Goal: Task Accomplishment & Management: Manage account settings

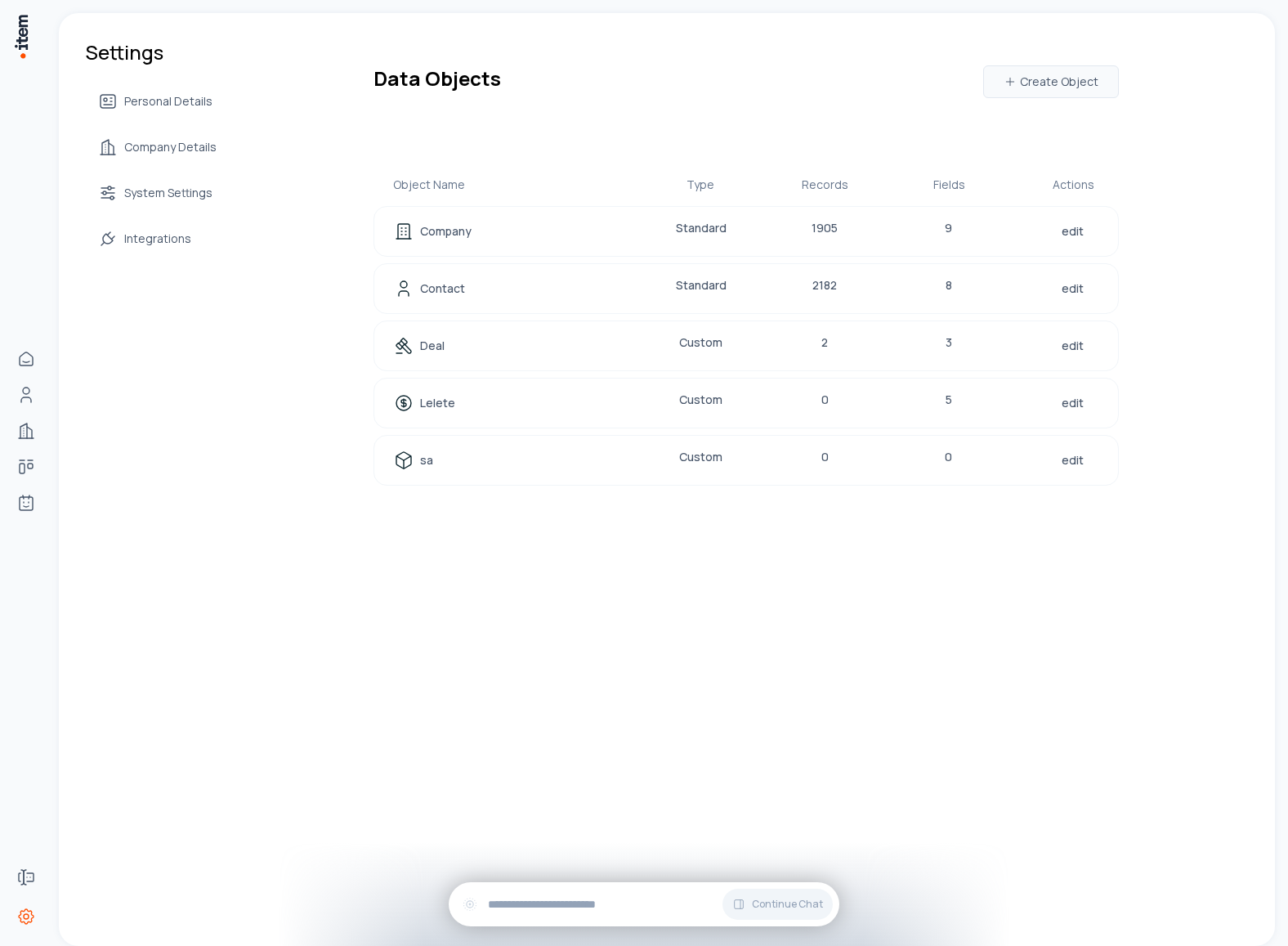
click at [507, 653] on div "Settings Personal Details Company Details System Settings Integrations Data Obj…" at bounding box center [667, 479] width 1216 height 933
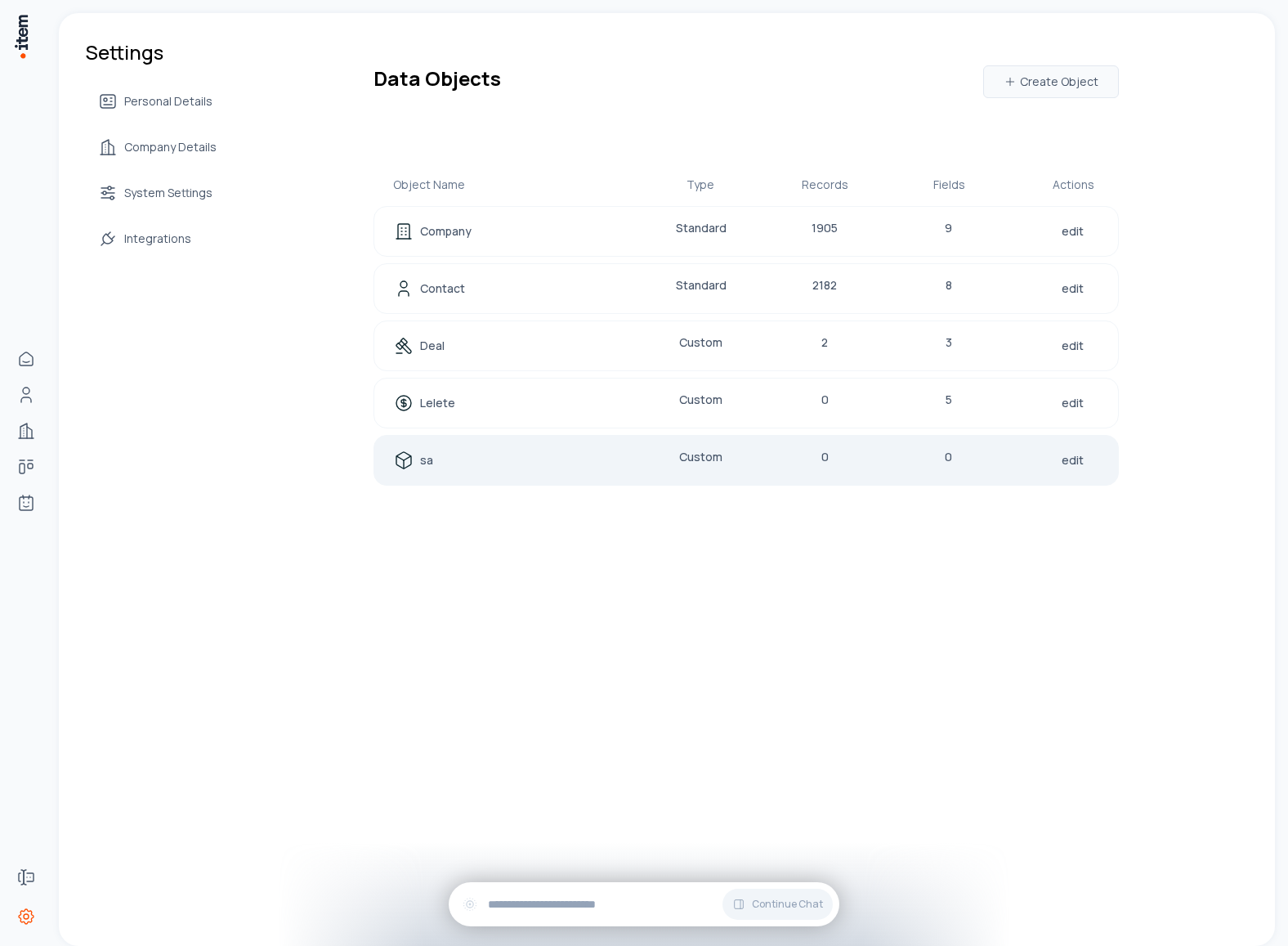
click at [451, 463] on div "sa" at bounding box center [499, 460] width 209 height 23
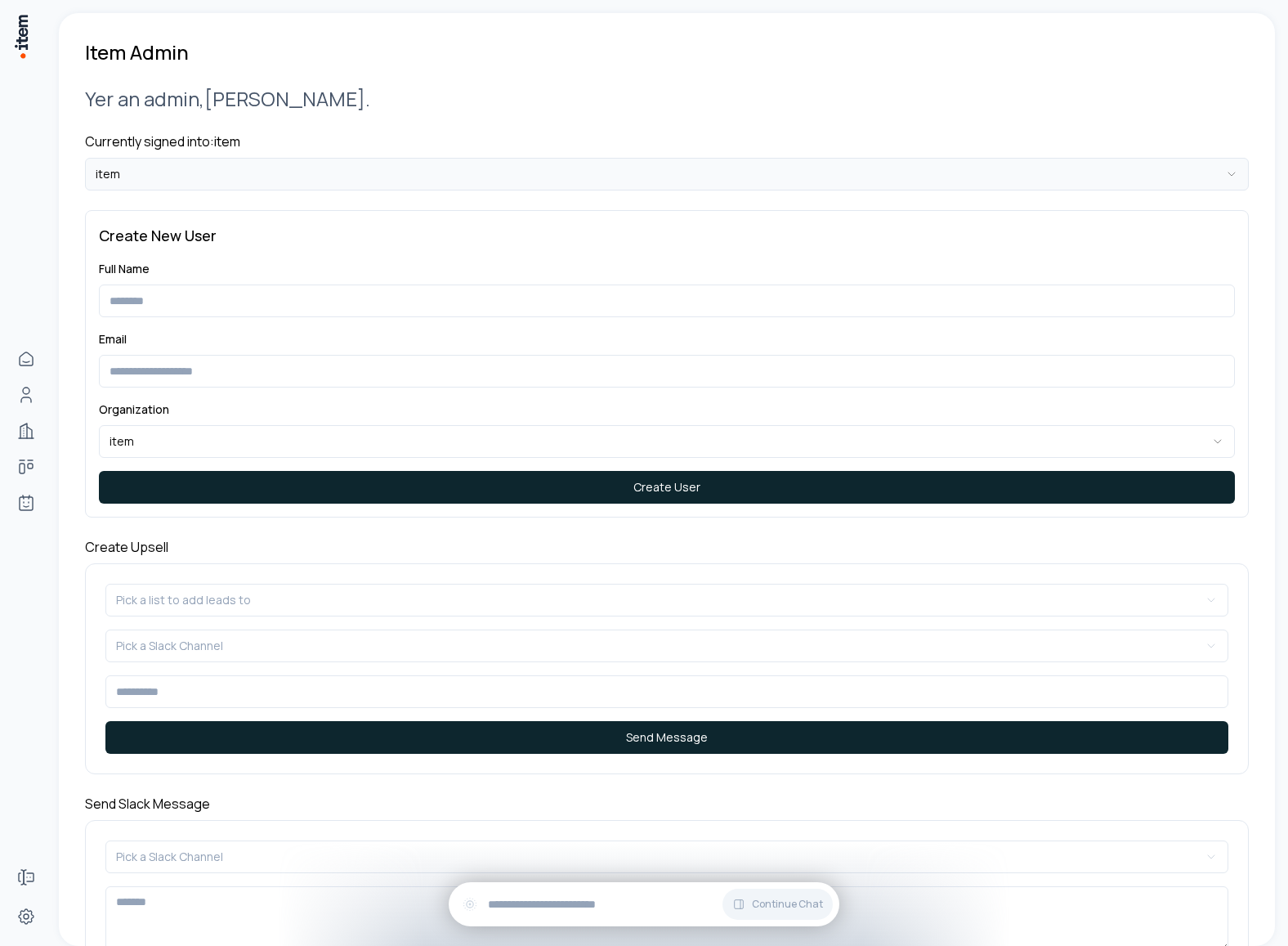
click at [426, 167] on html "**********" at bounding box center [644, 473] width 1288 height 946
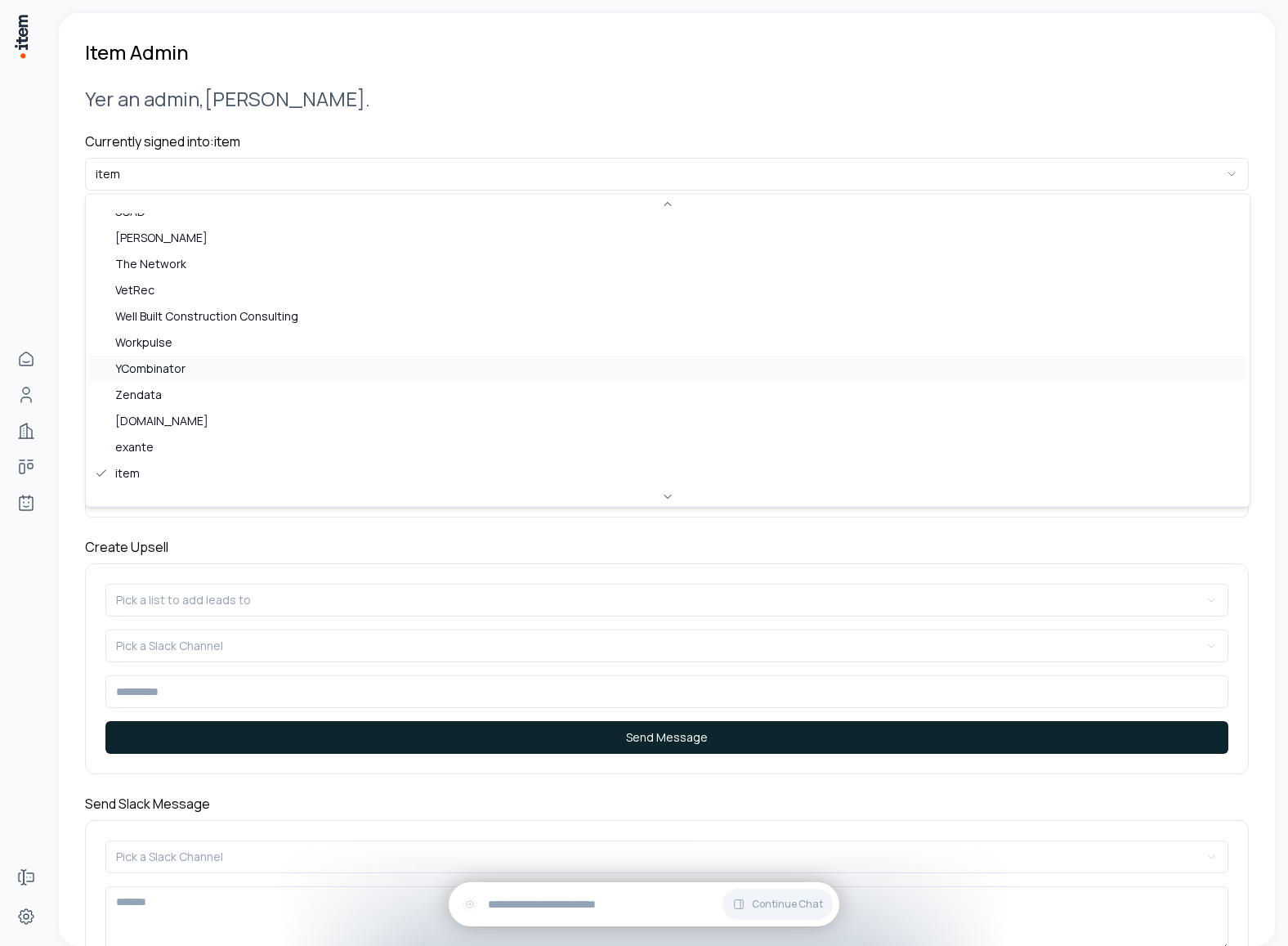
scroll to position [708, 0]
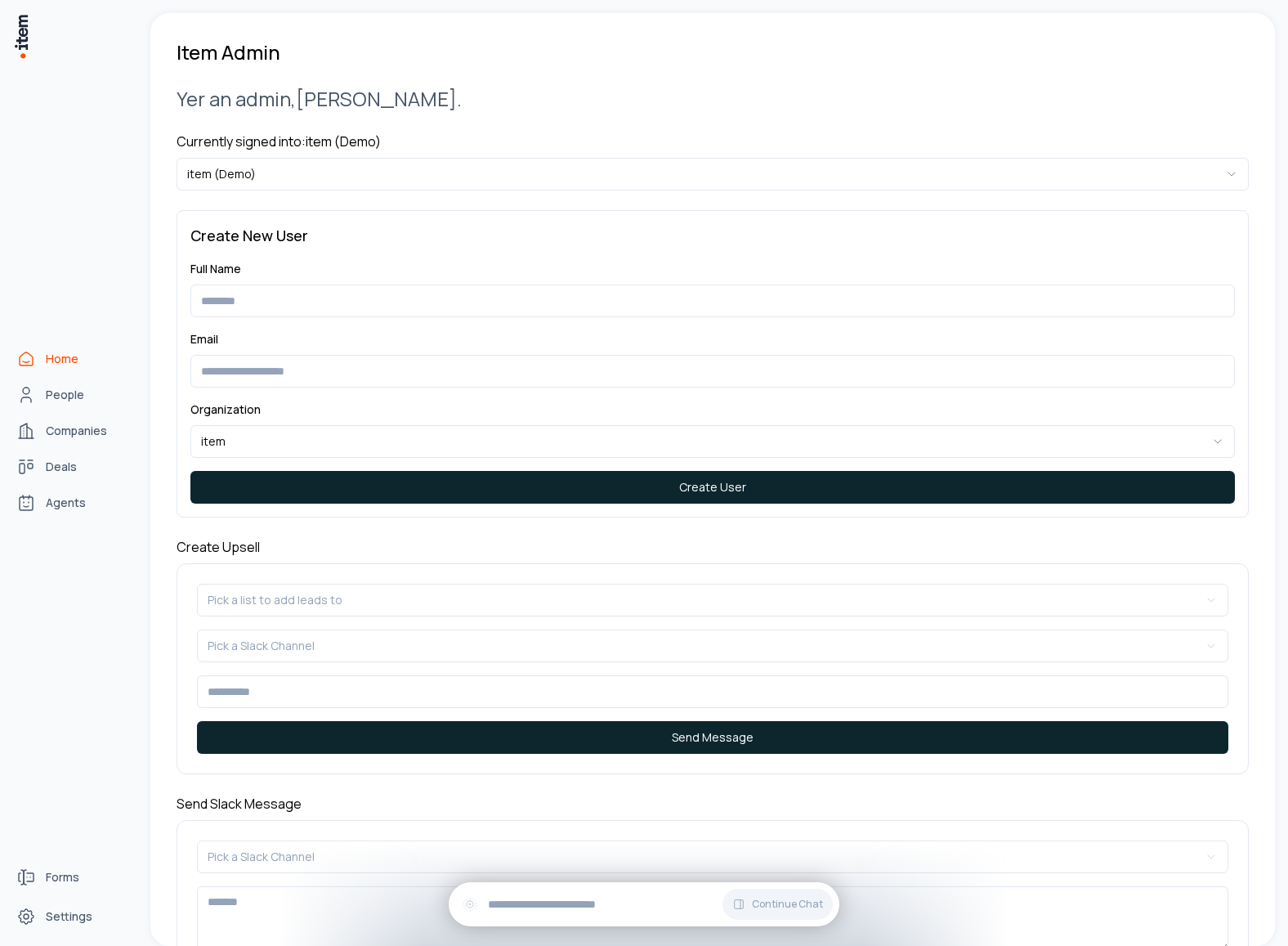
click at [33, 345] on link "Home" at bounding box center [72, 358] width 124 height 33
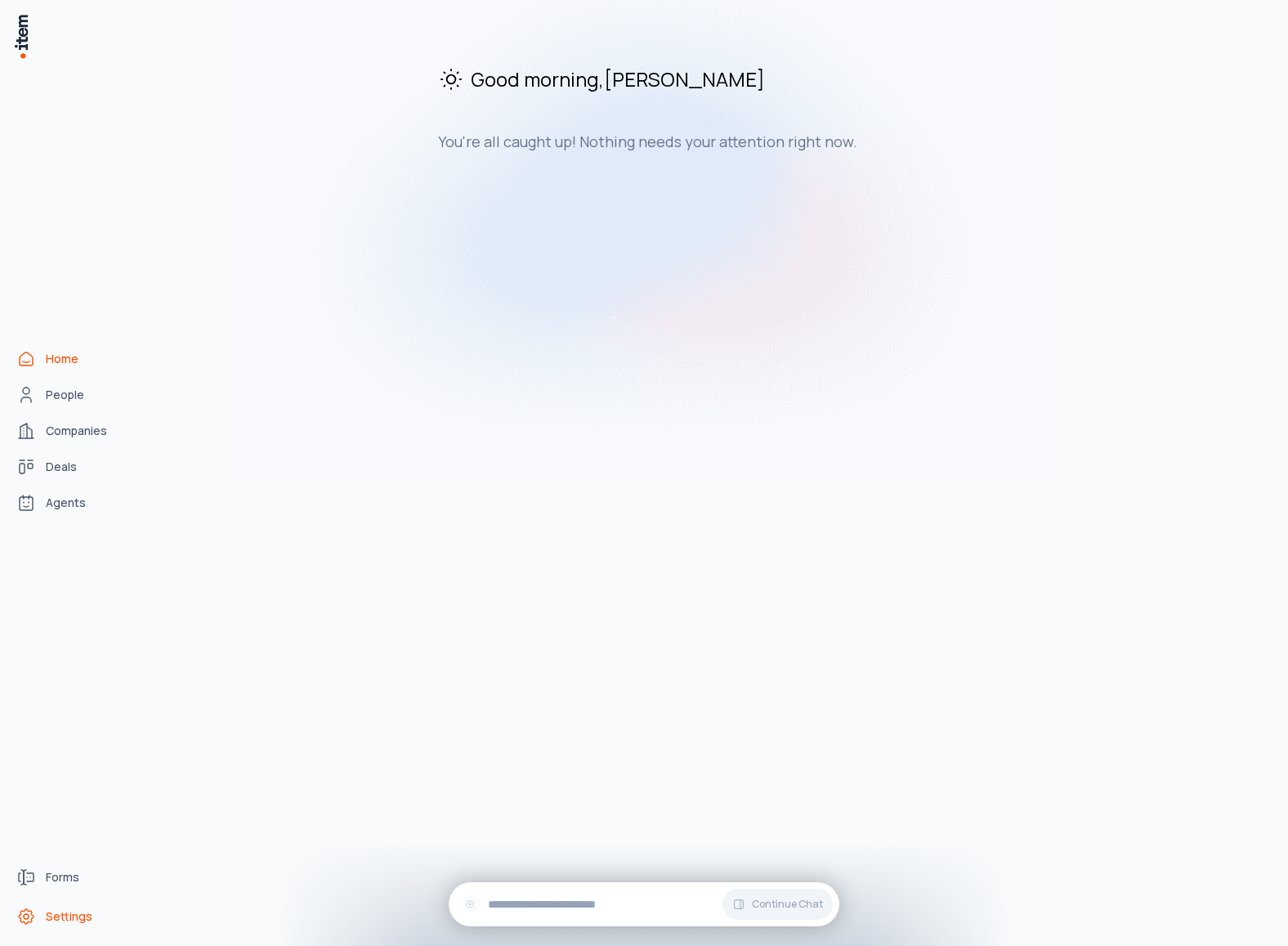
click at [63, 911] on span "Settings" at bounding box center [69, 916] width 47 height 16
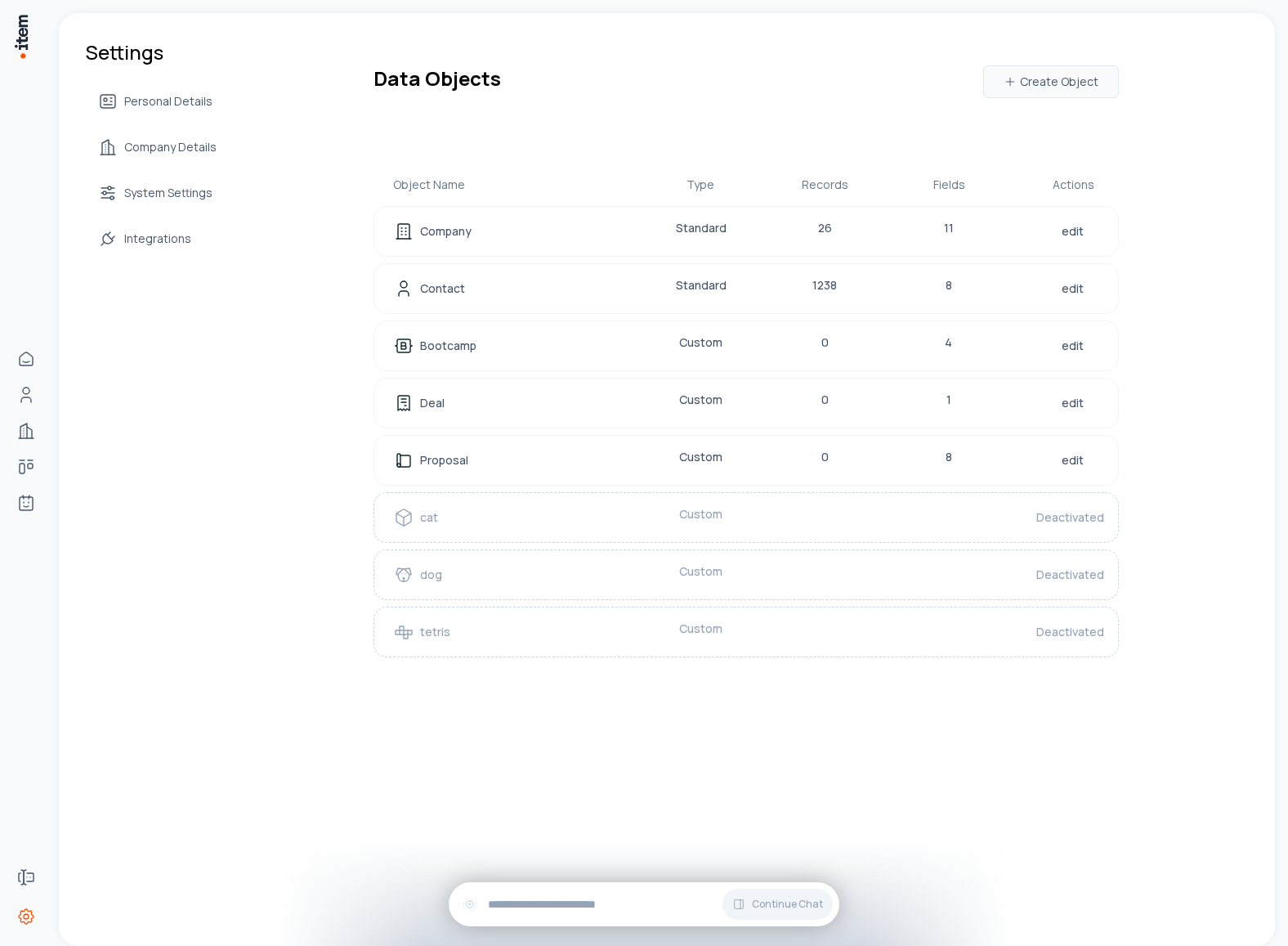
click at [437, 773] on div "Settings Personal Details Company Details System Settings Integrations Data Obj…" at bounding box center [667, 479] width 1216 height 933
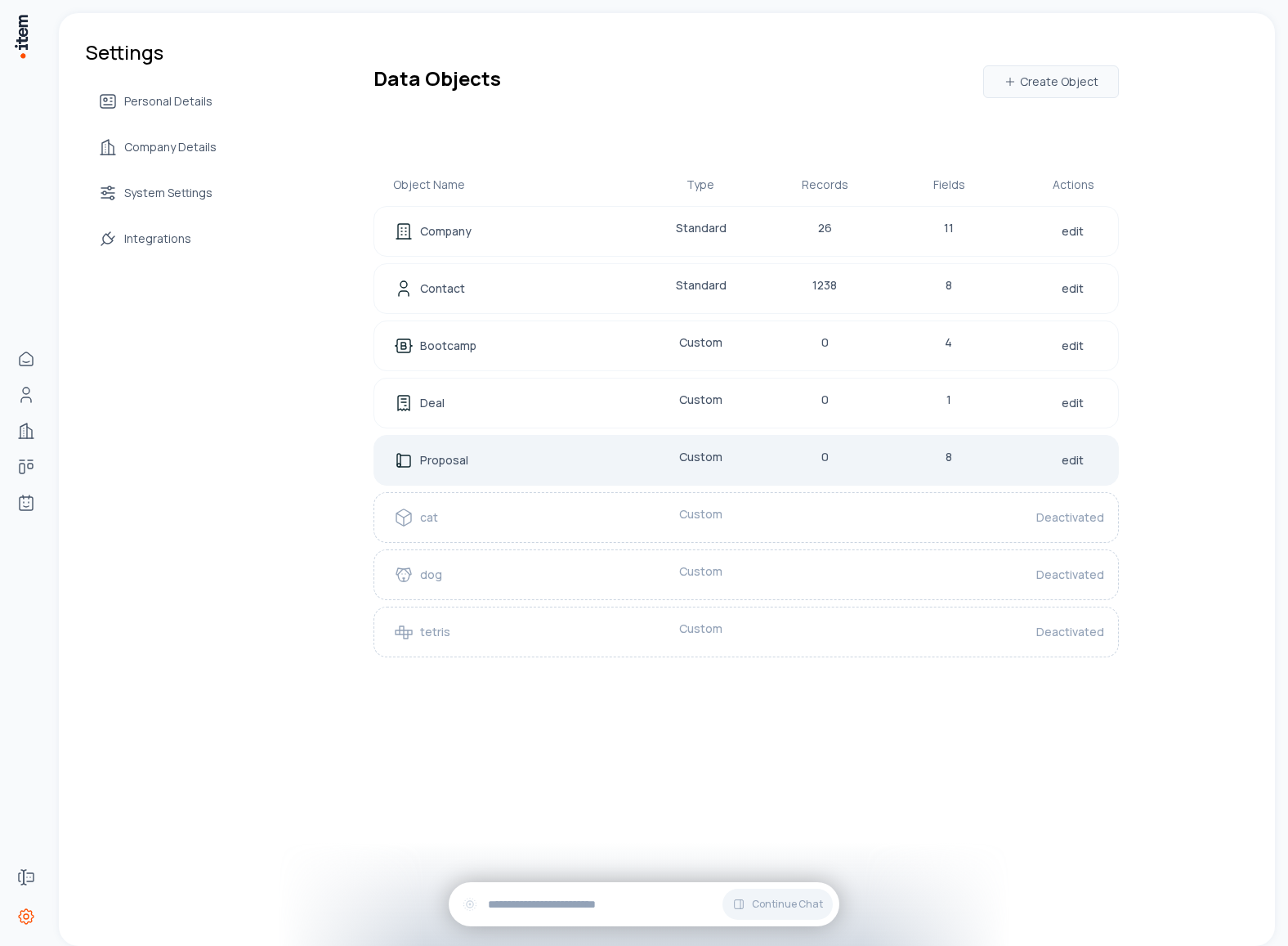
click at [525, 471] on div "Proposal" at bounding box center [499, 460] width 209 height 23
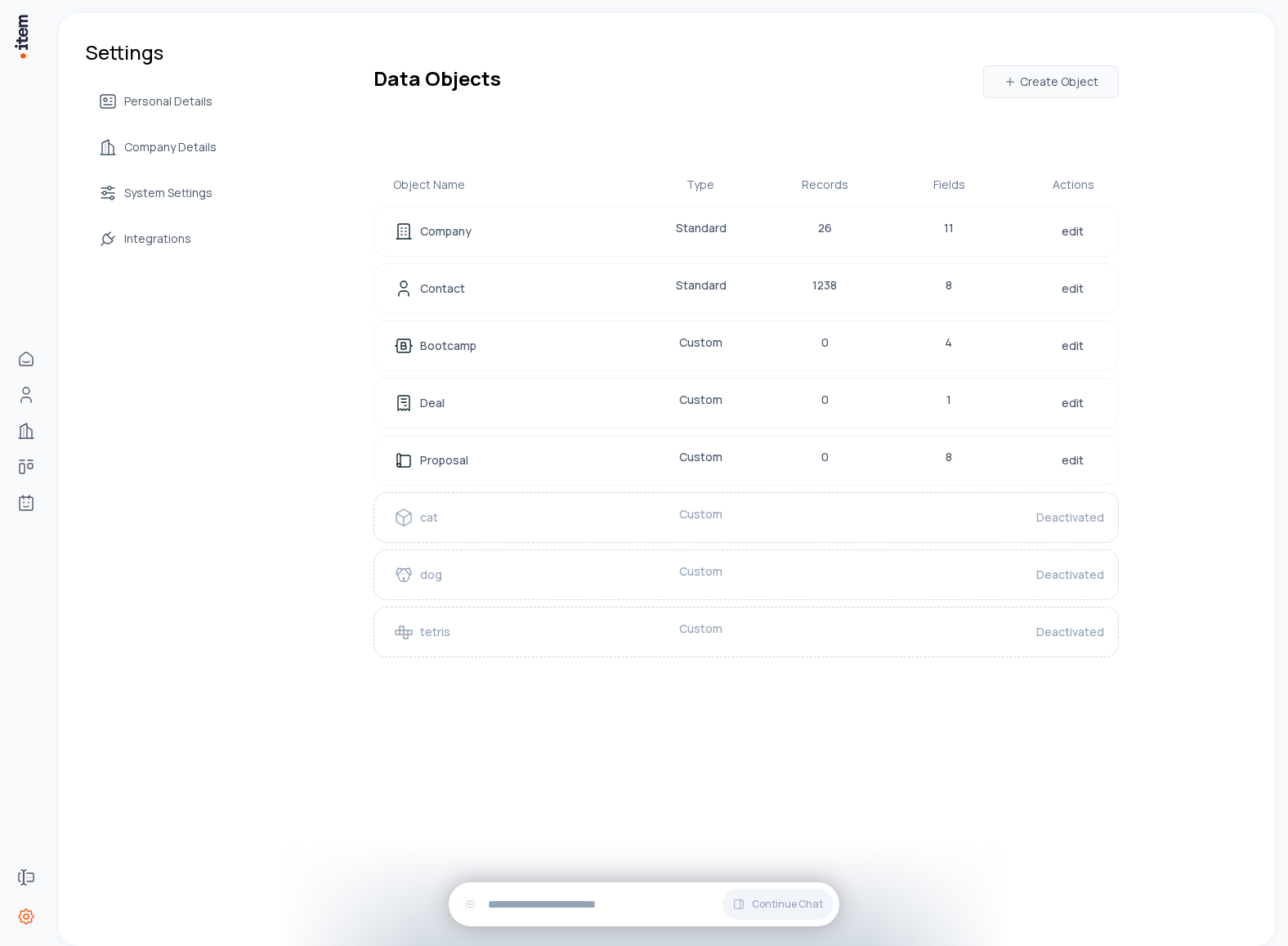
click at [526, 470] on div "Settings Personal Details Company Details System Settings Integrations Data Obj…" at bounding box center [667, 380] width 1216 height 736
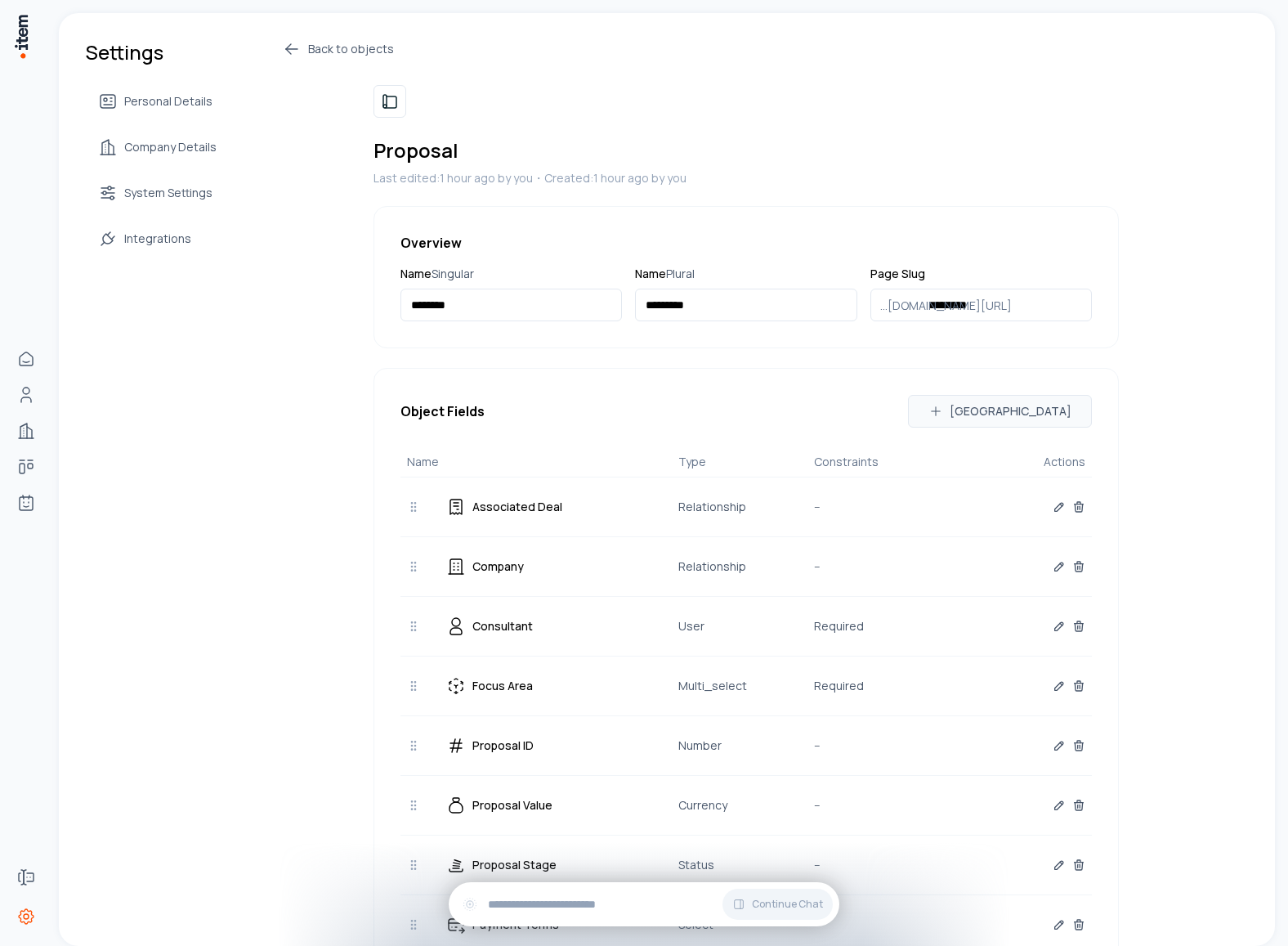
click at [284, 44] on icon at bounding box center [292, 49] width 20 height 20
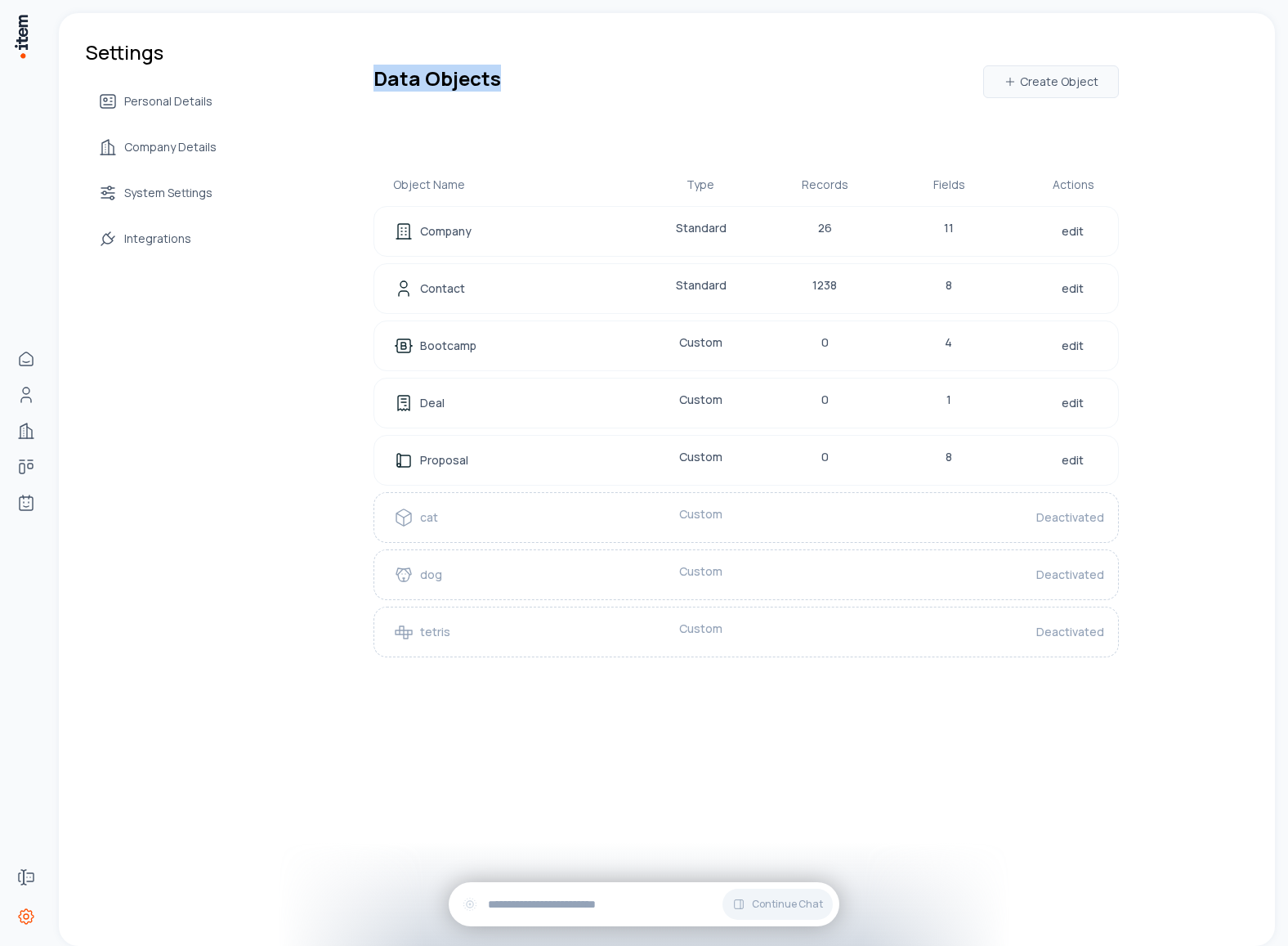
drag, startPoint x: 336, startPoint y: 62, endPoint x: 835, endPoint y: 33, distance: 499.8
click at [835, 33] on div "Settings Personal Details Company Details System Settings Integrations Data Obj…" at bounding box center [667, 380] width 1216 height 736
drag, startPoint x: 351, startPoint y: 78, endPoint x: 386, endPoint y: 73, distance: 35.4
click at [386, 73] on div "Data Objects Create Object Object Name Type Records Fields Actions Company Stan…" at bounding box center [700, 355] width 837 height 631
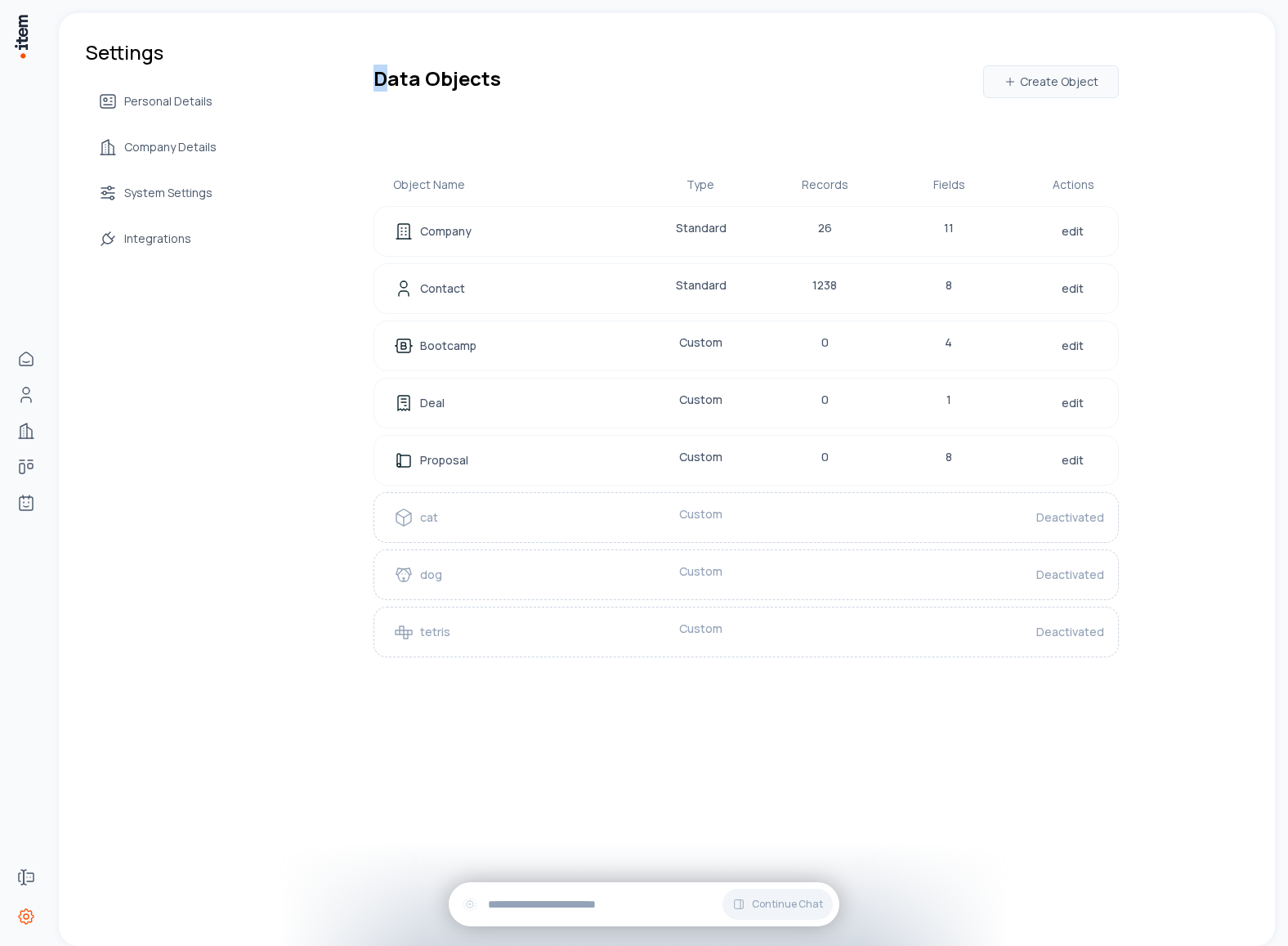
click at [447, 59] on div "Data Objects Create Object Object Name Type Records Fields Actions Company Stan…" at bounding box center [700, 355] width 837 height 631
click at [423, 75] on h1 "Data Objects" at bounding box center [437, 82] width 127 height 33
click at [524, 84] on div "Data Objects Create Object" at bounding box center [746, 82] width 746 height 33
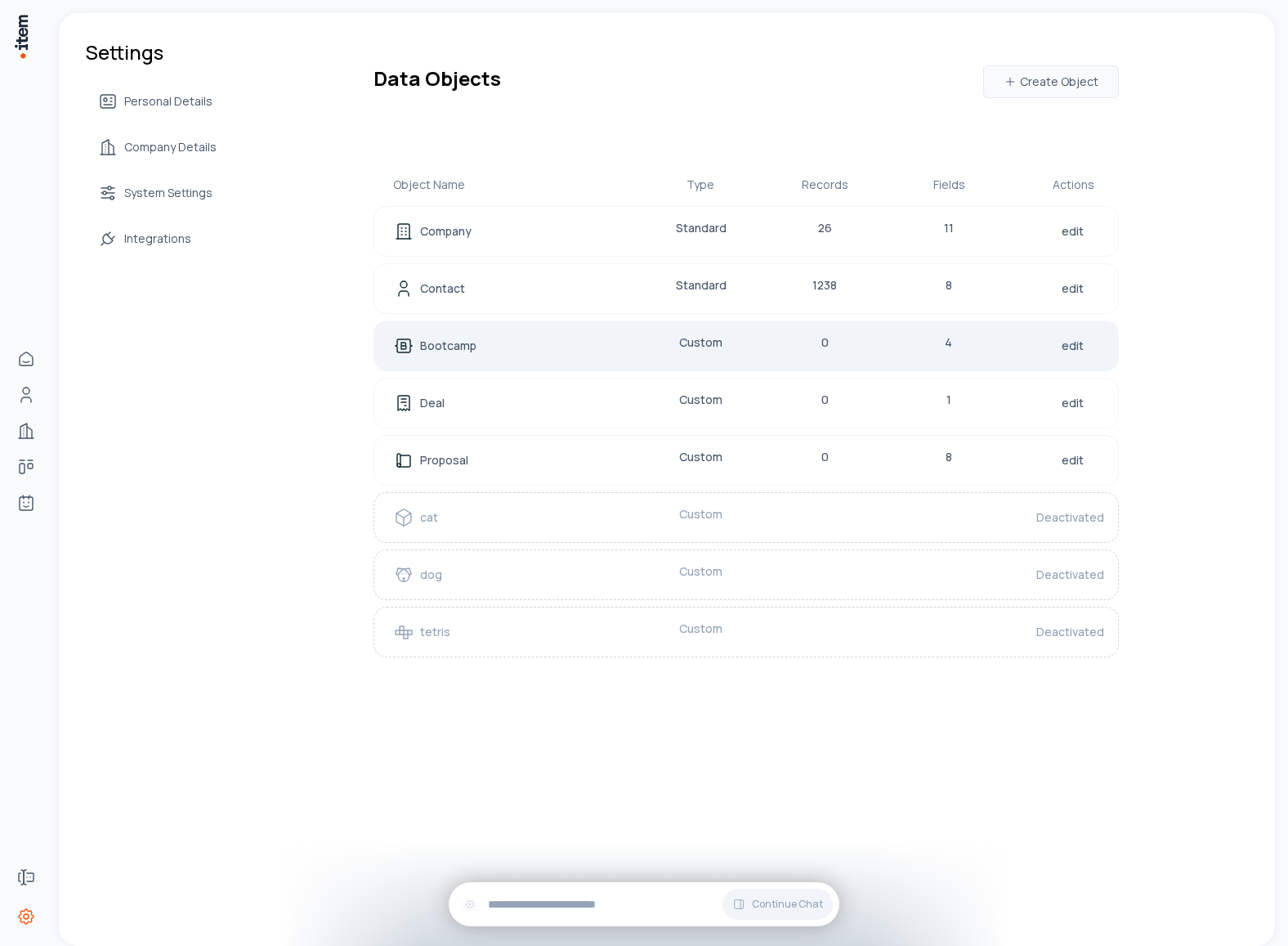
click at [589, 343] on div "Bootcamp" at bounding box center [499, 346] width 209 height 23
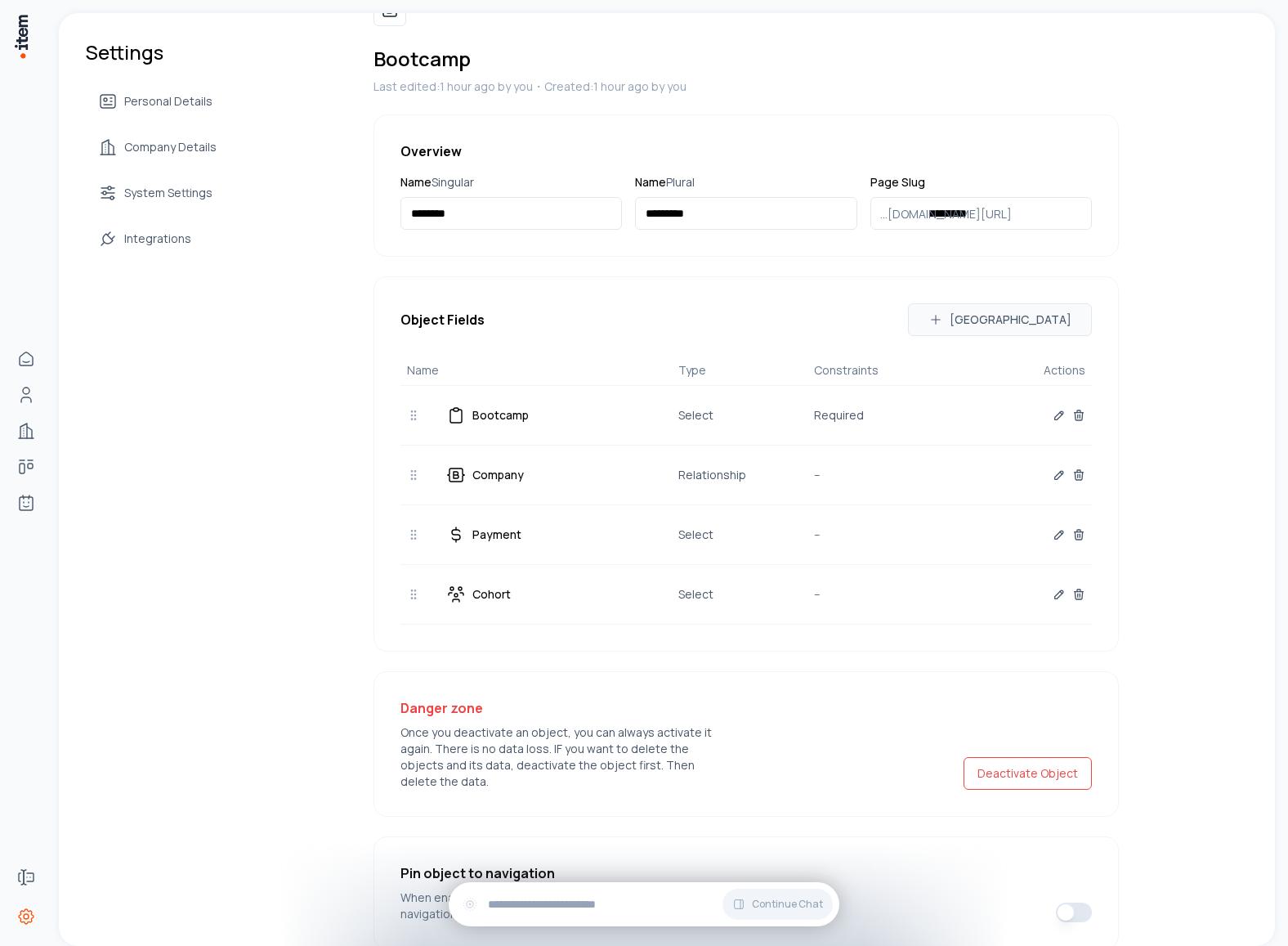
scroll to position [157, 0]
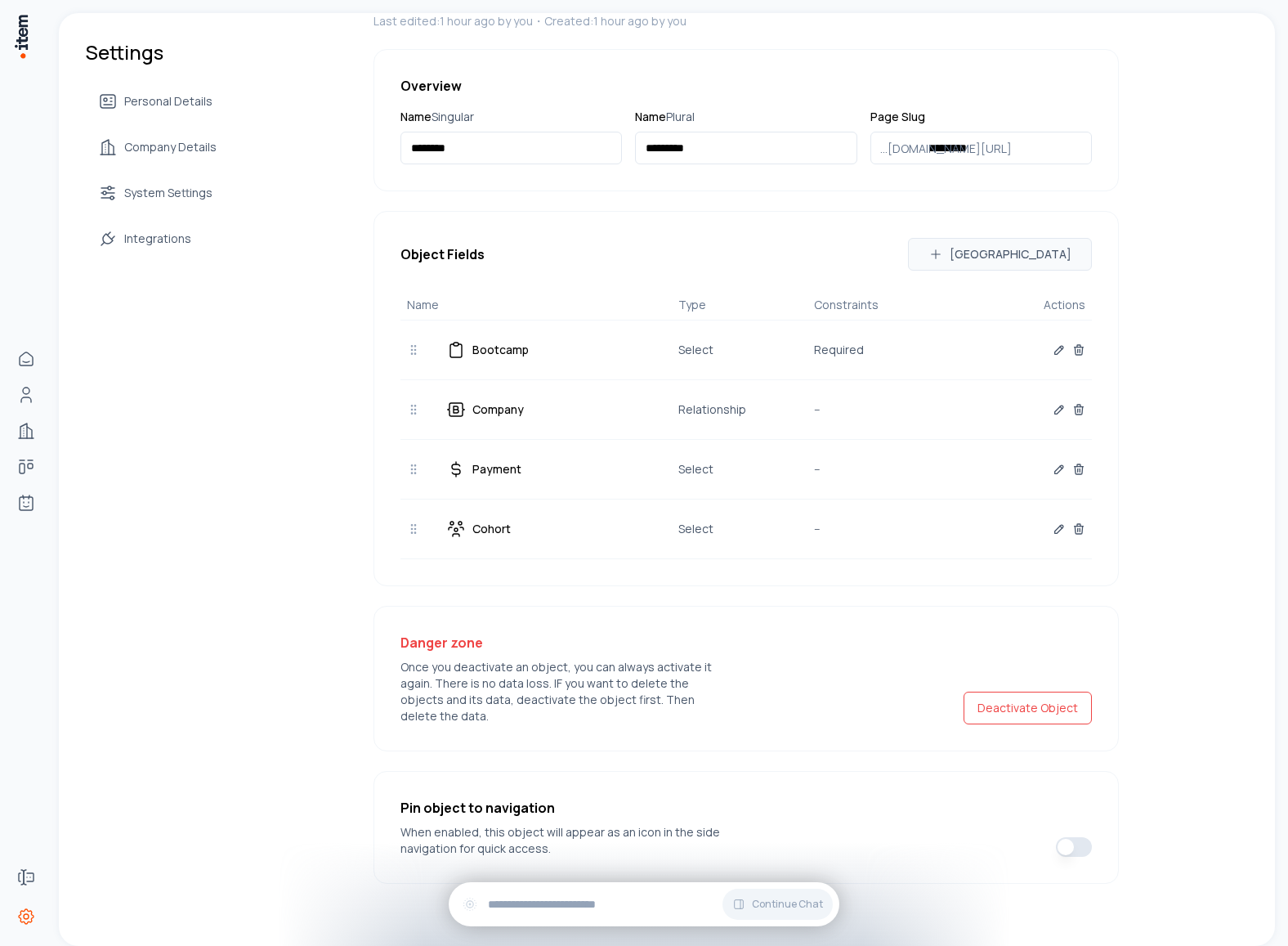
click at [1067, 837] on button "button" at bounding box center [1074, 847] width 36 height 20
type button "on"
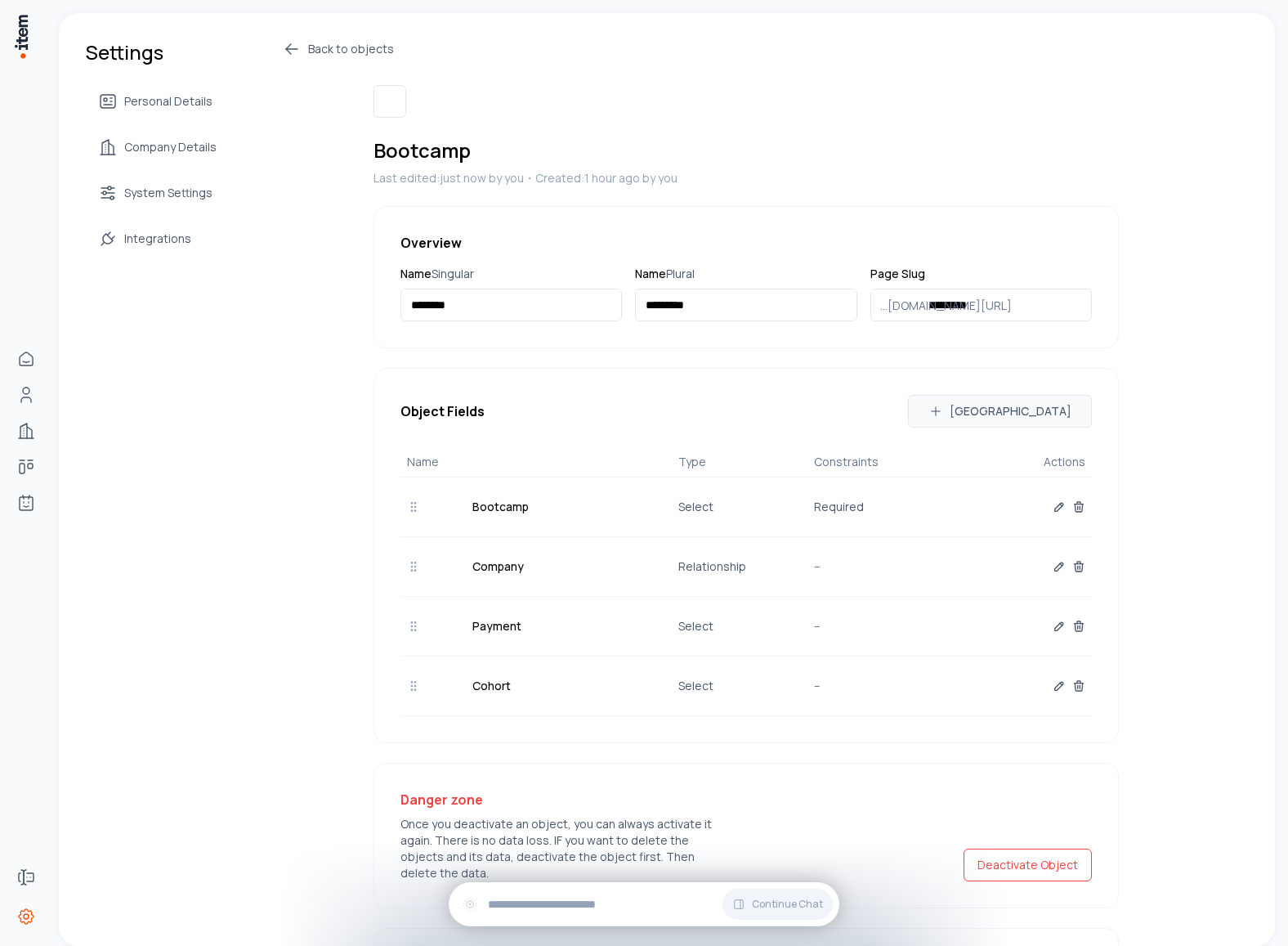
scroll to position [157, 0]
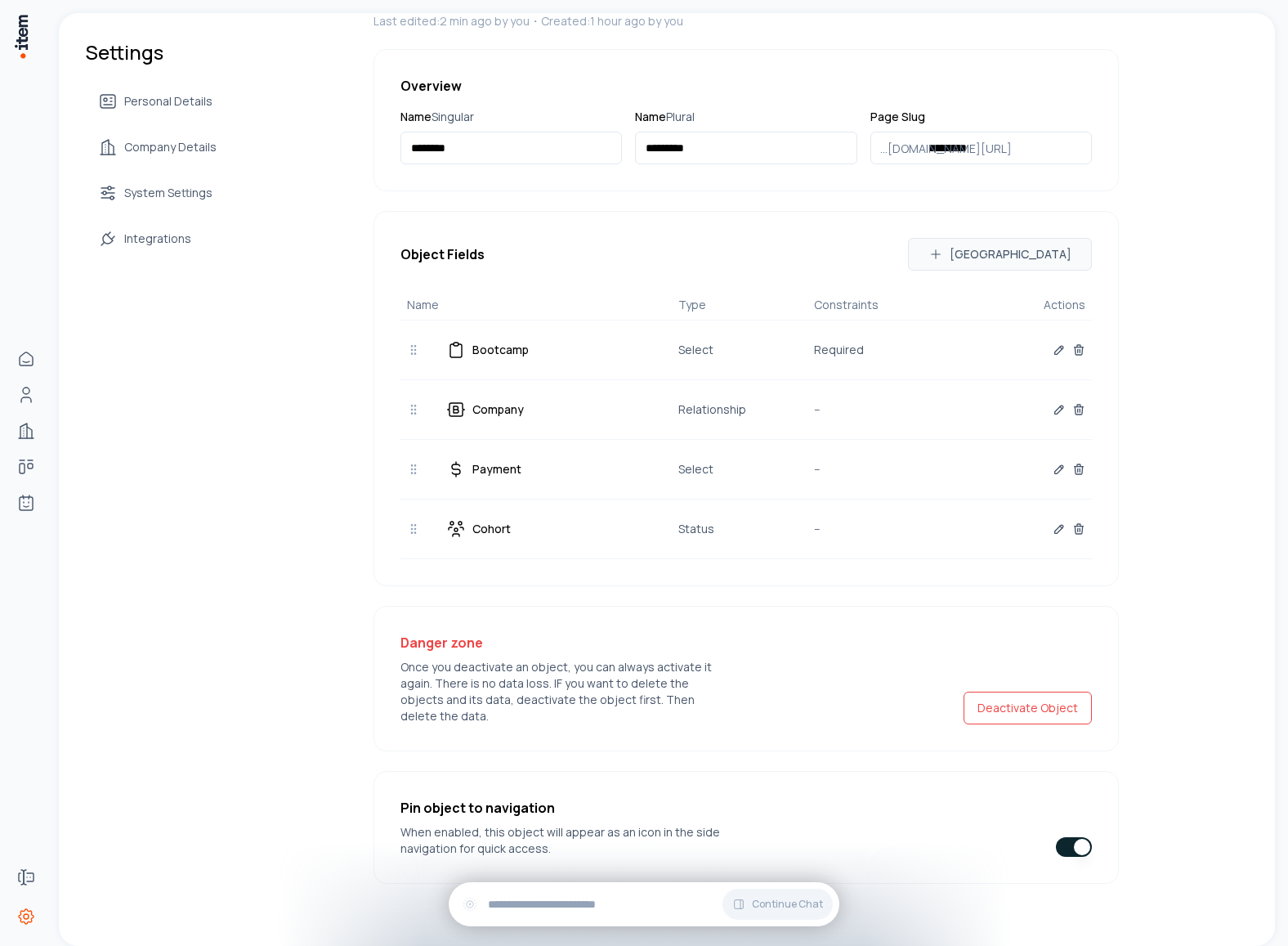
click at [1076, 839] on button "button" at bounding box center [1074, 847] width 36 height 20
type button "on"
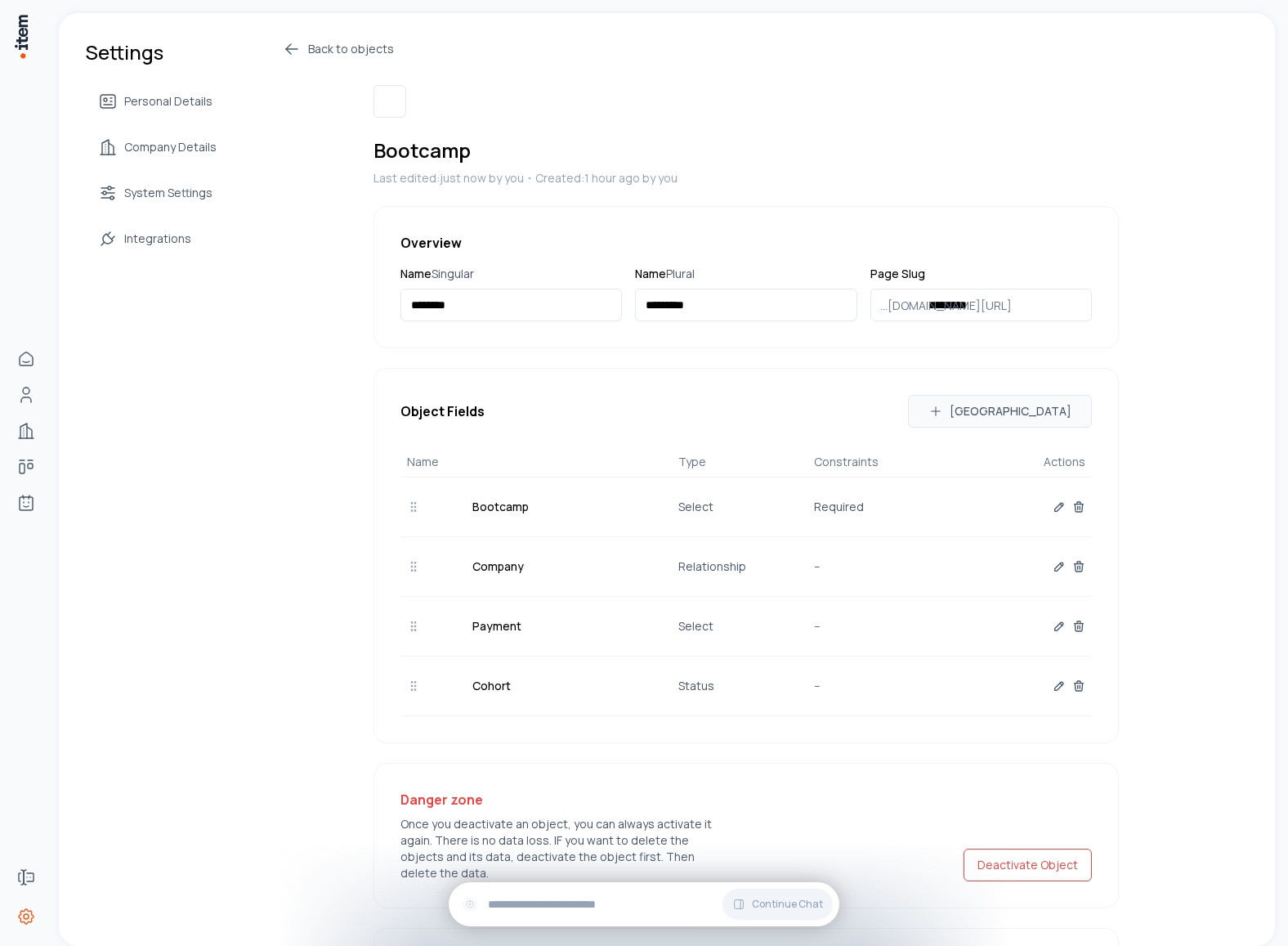
scroll to position [157, 0]
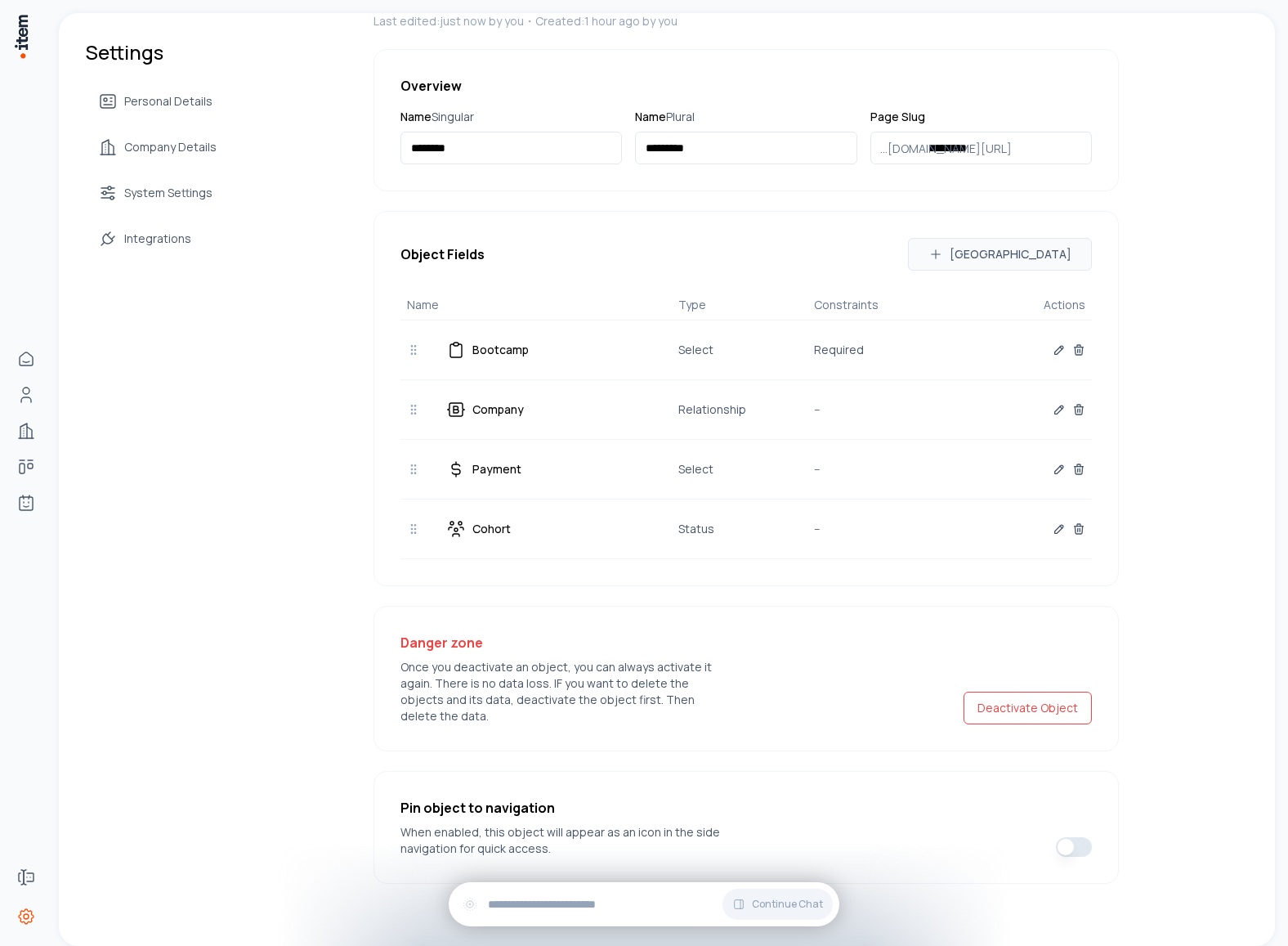
click at [1076, 839] on button "button" at bounding box center [1074, 847] width 36 height 20
type button "on"
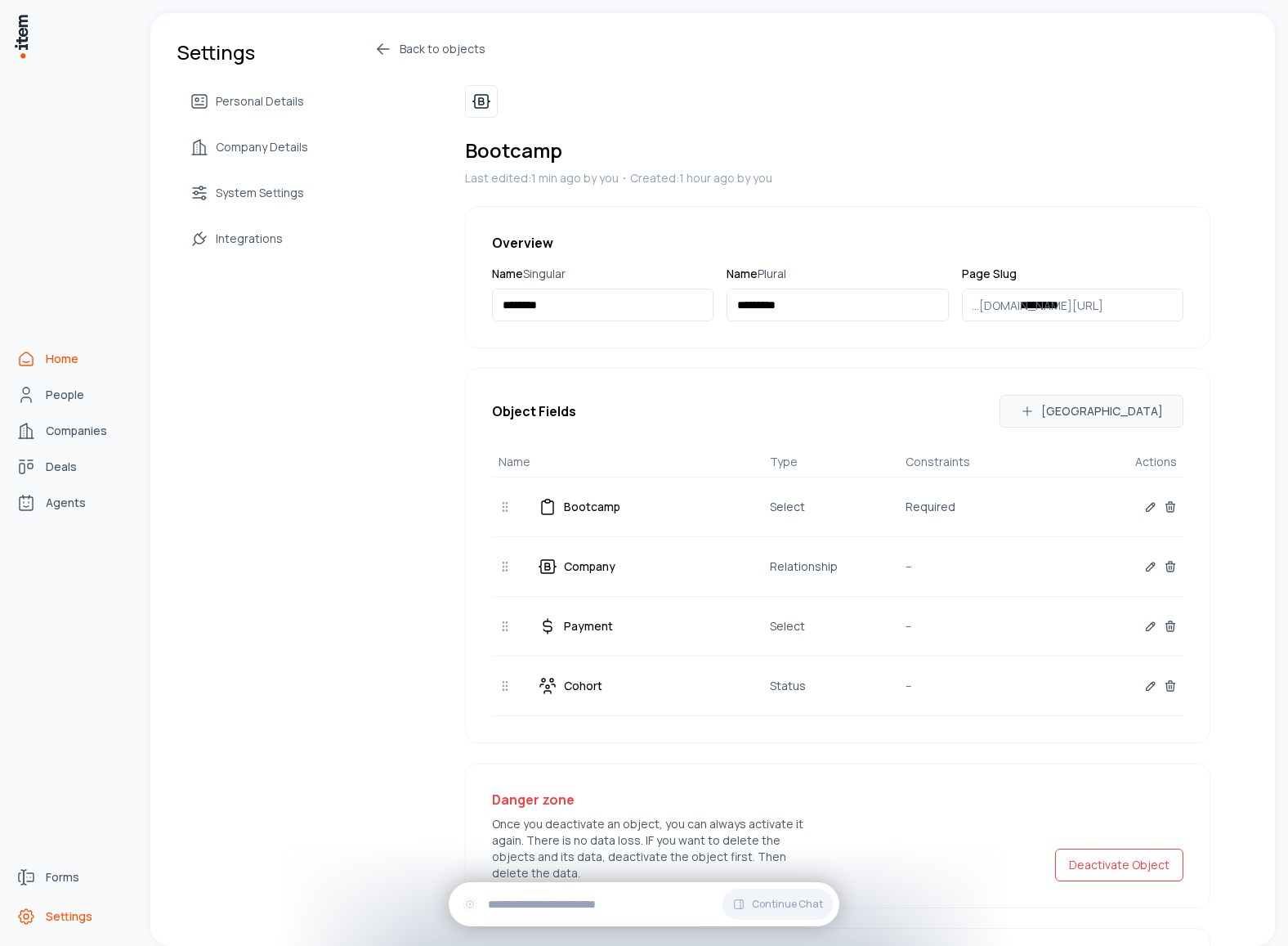
click at [38, 359] on link "Home" at bounding box center [72, 358] width 124 height 33
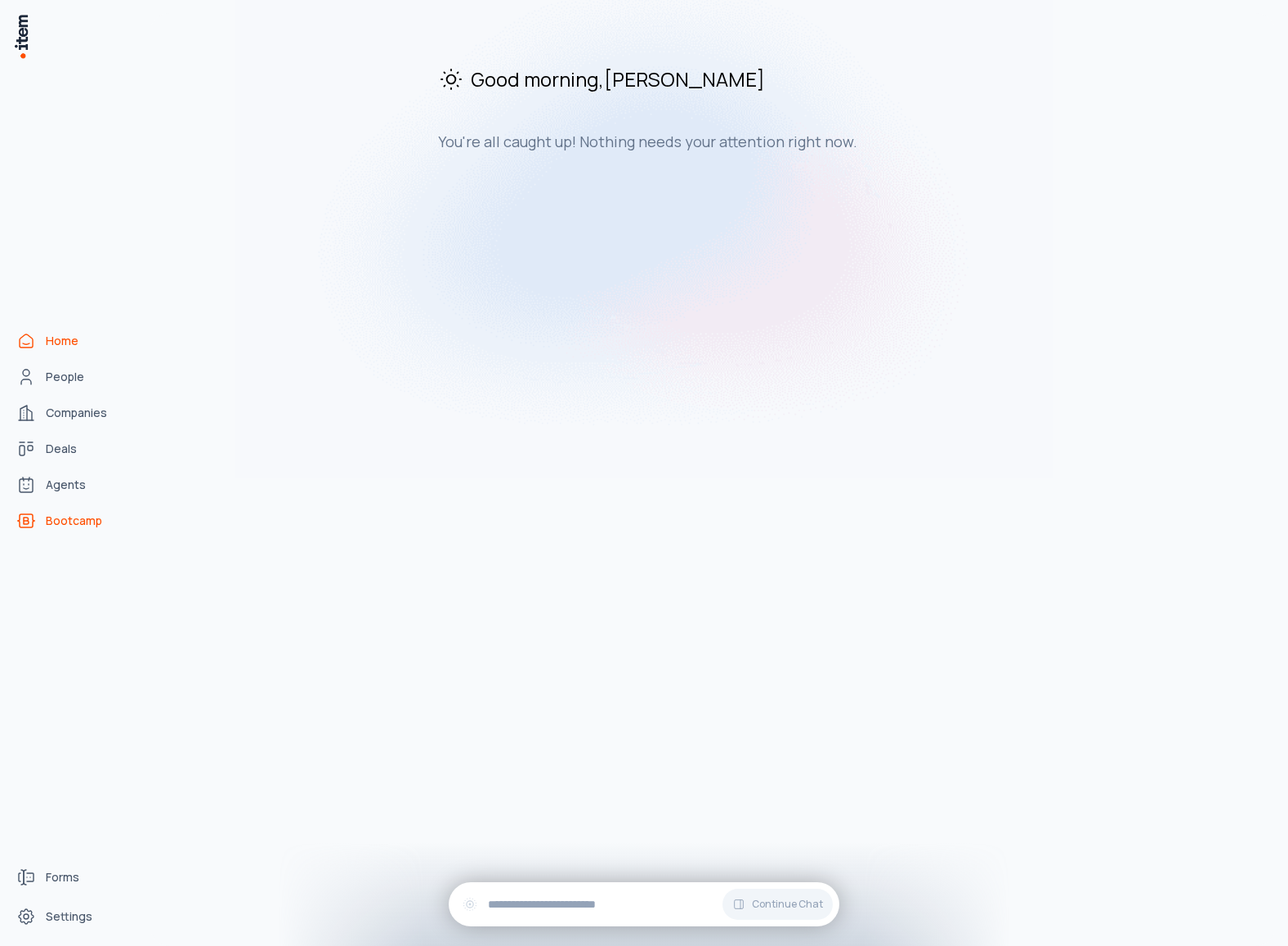
click at [69, 527] on span "Bootcamp" at bounding box center [74, 521] width 57 height 16
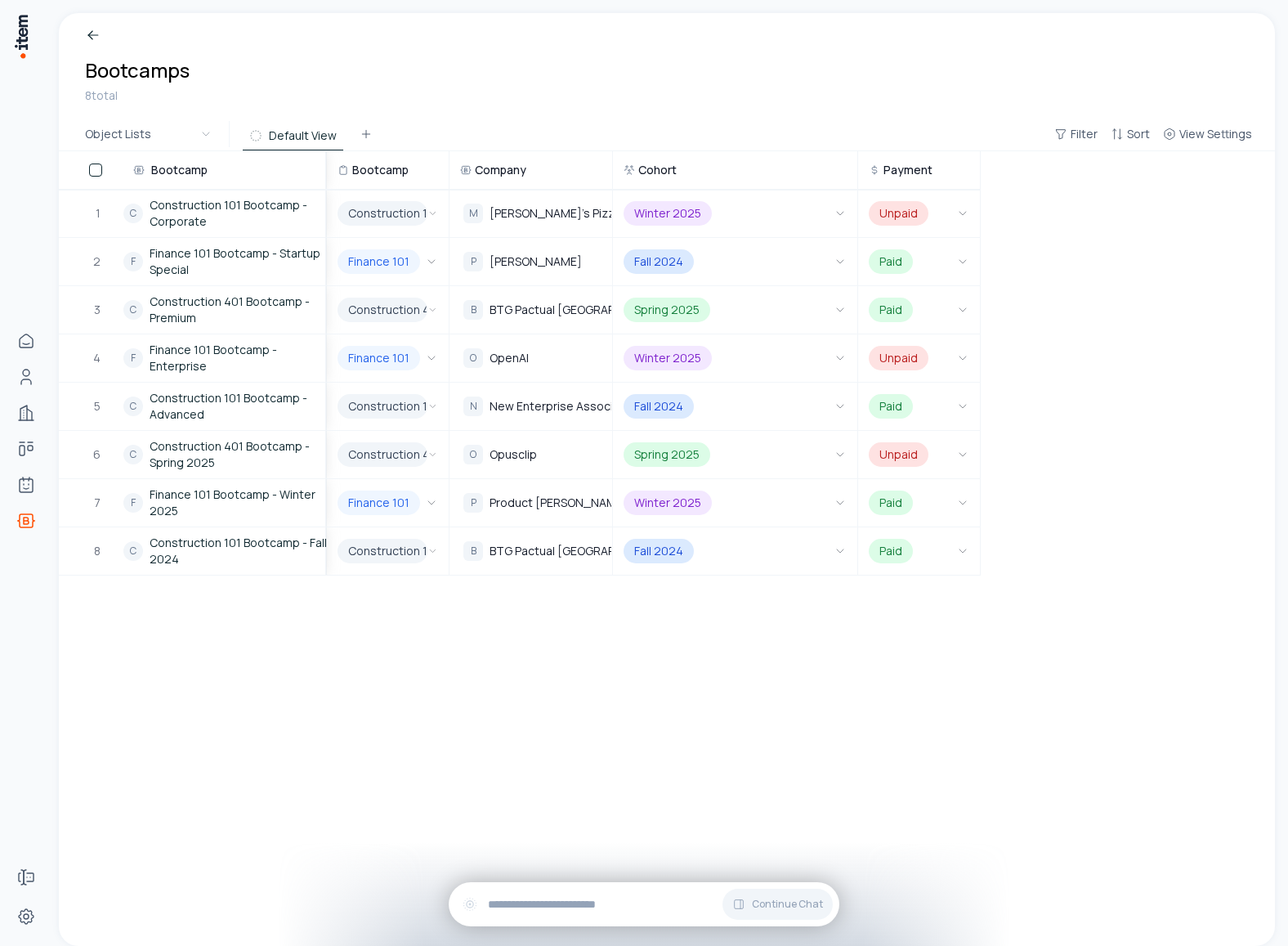
click at [257, 132] on icon at bounding box center [255, 135] width 13 height 13
click at [1198, 137] on span "View Settings" at bounding box center [1215, 133] width 73 height 16
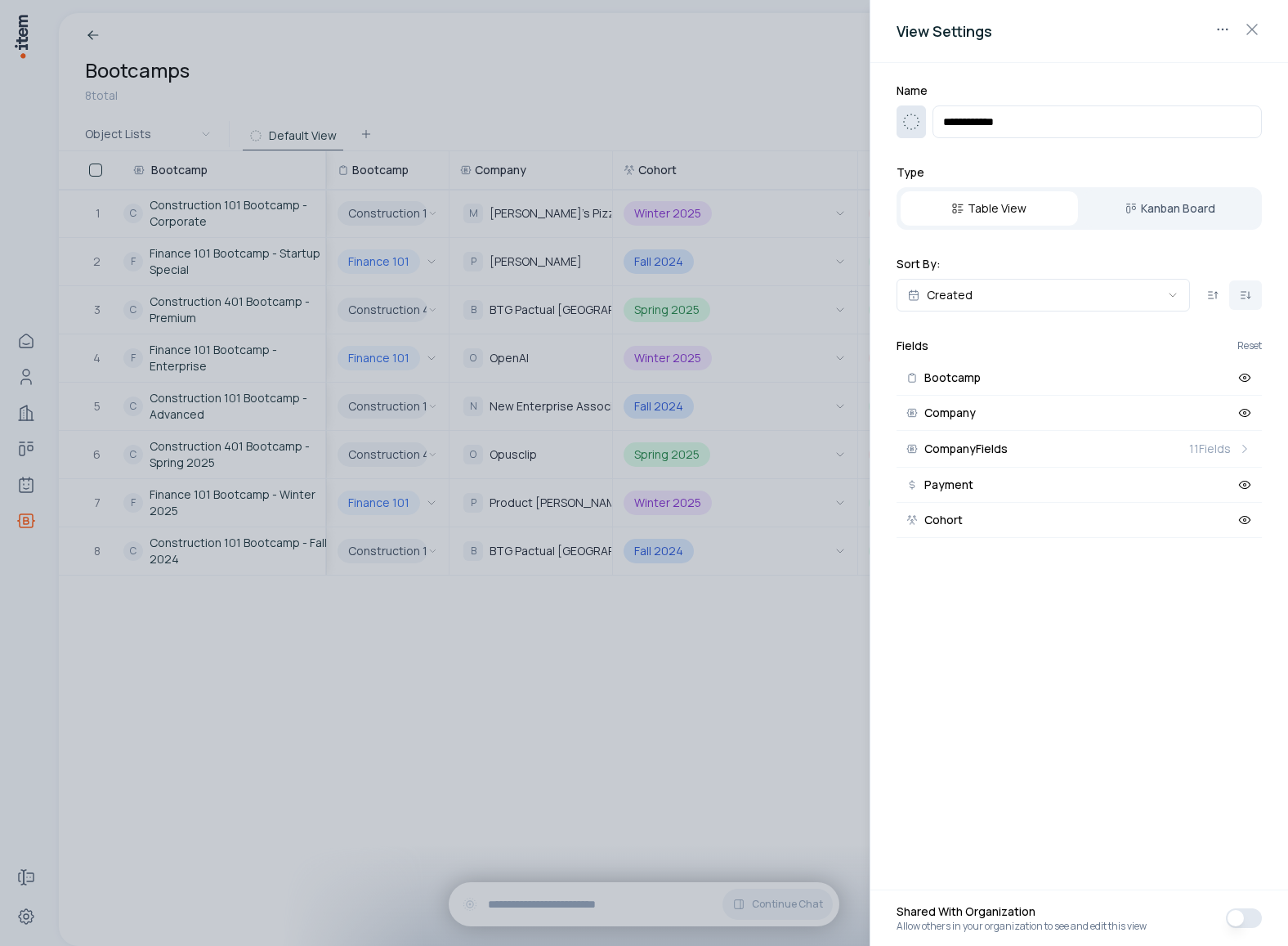
click at [918, 108] on button "button" at bounding box center [912, 121] width 30 height 33
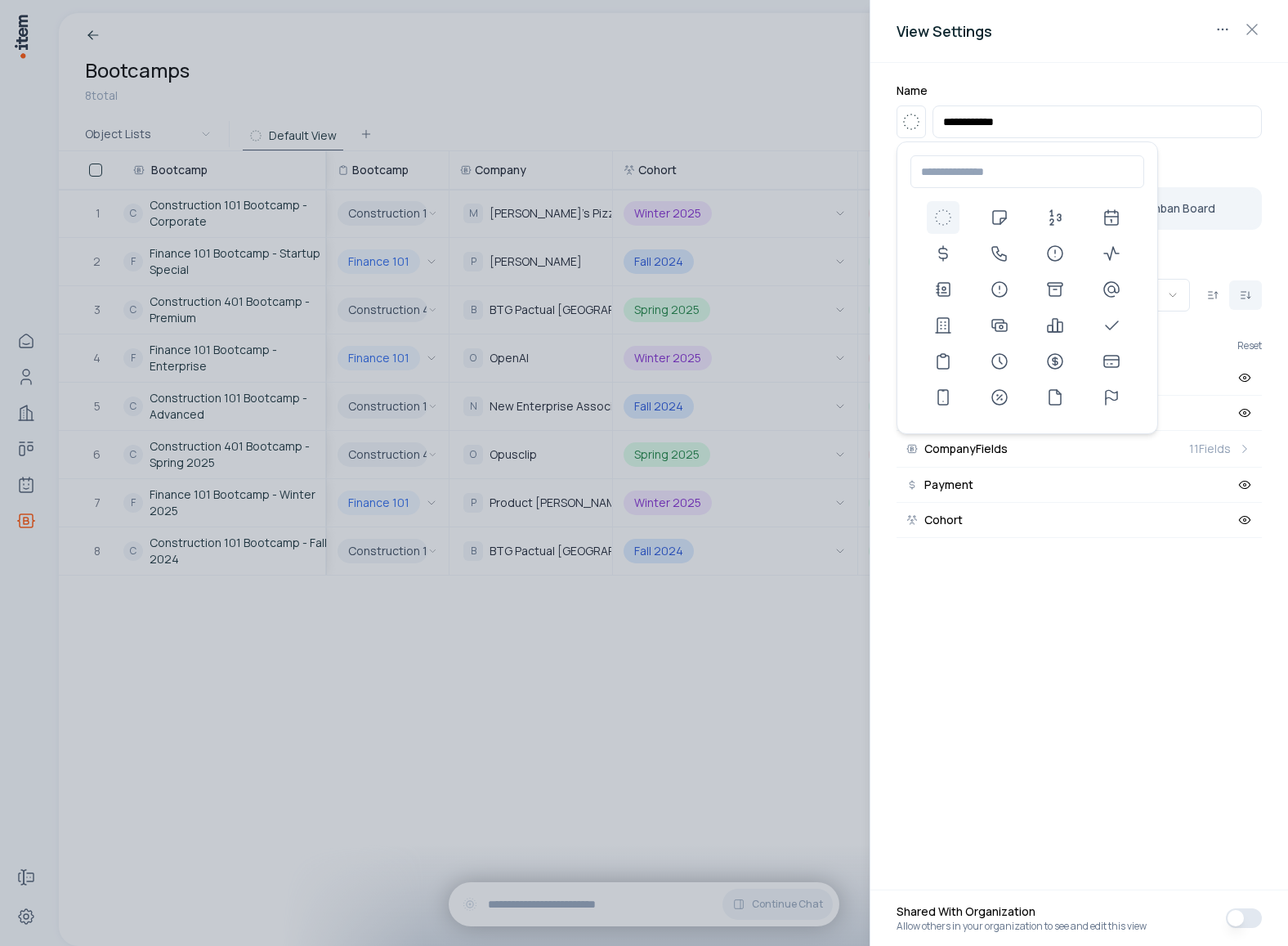
click at [668, 105] on div at bounding box center [644, 473] width 1288 height 946
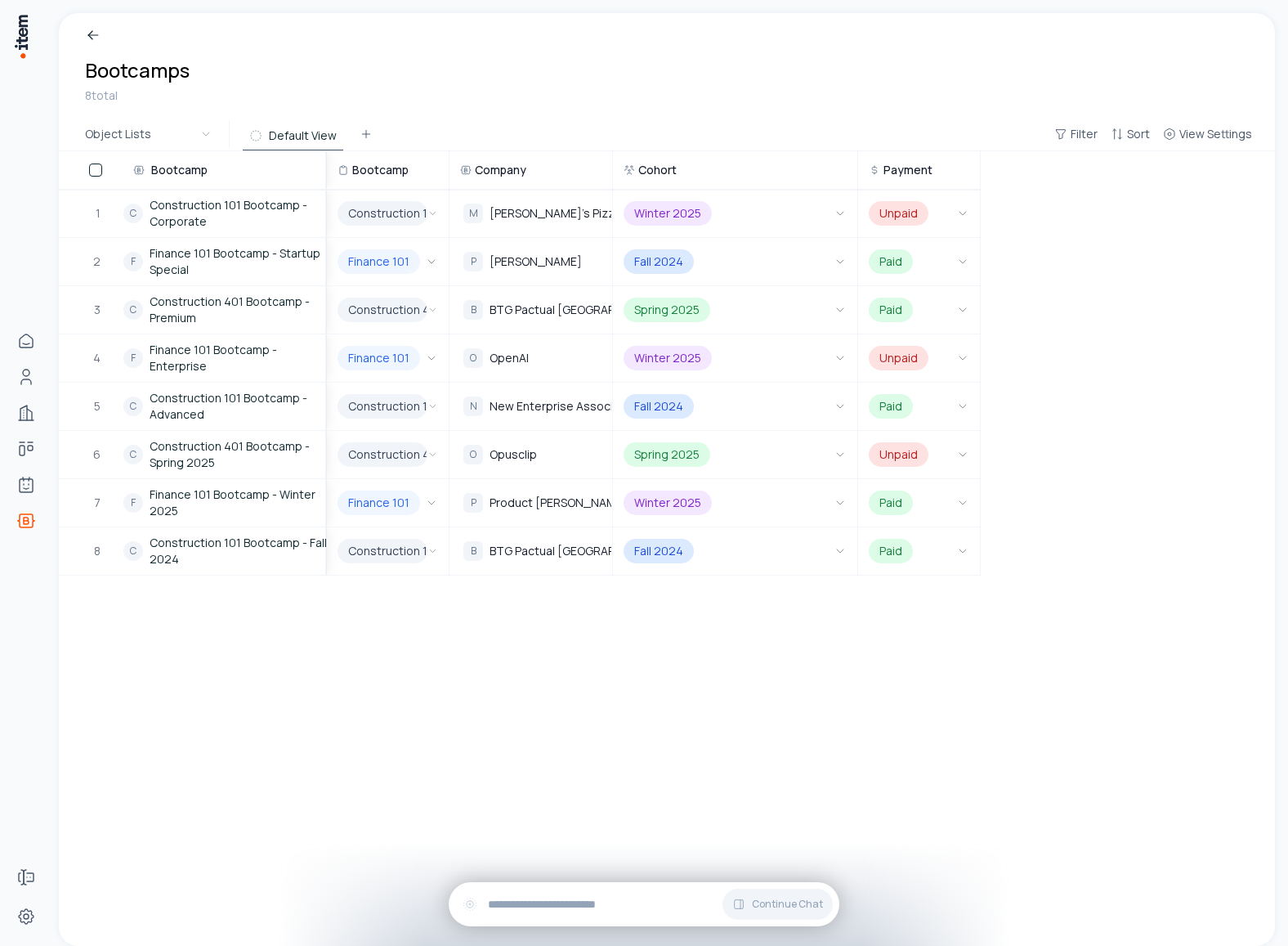
drag, startPoint x: 447, startPoint y: 168, endPoint x: 513, endPoint y: 176, distance: 66.5
click at [513, 176] on tr "Bootcamp Bootcamp Company Cohort Payment" at bounding box center [520, 170] width 922 height 39
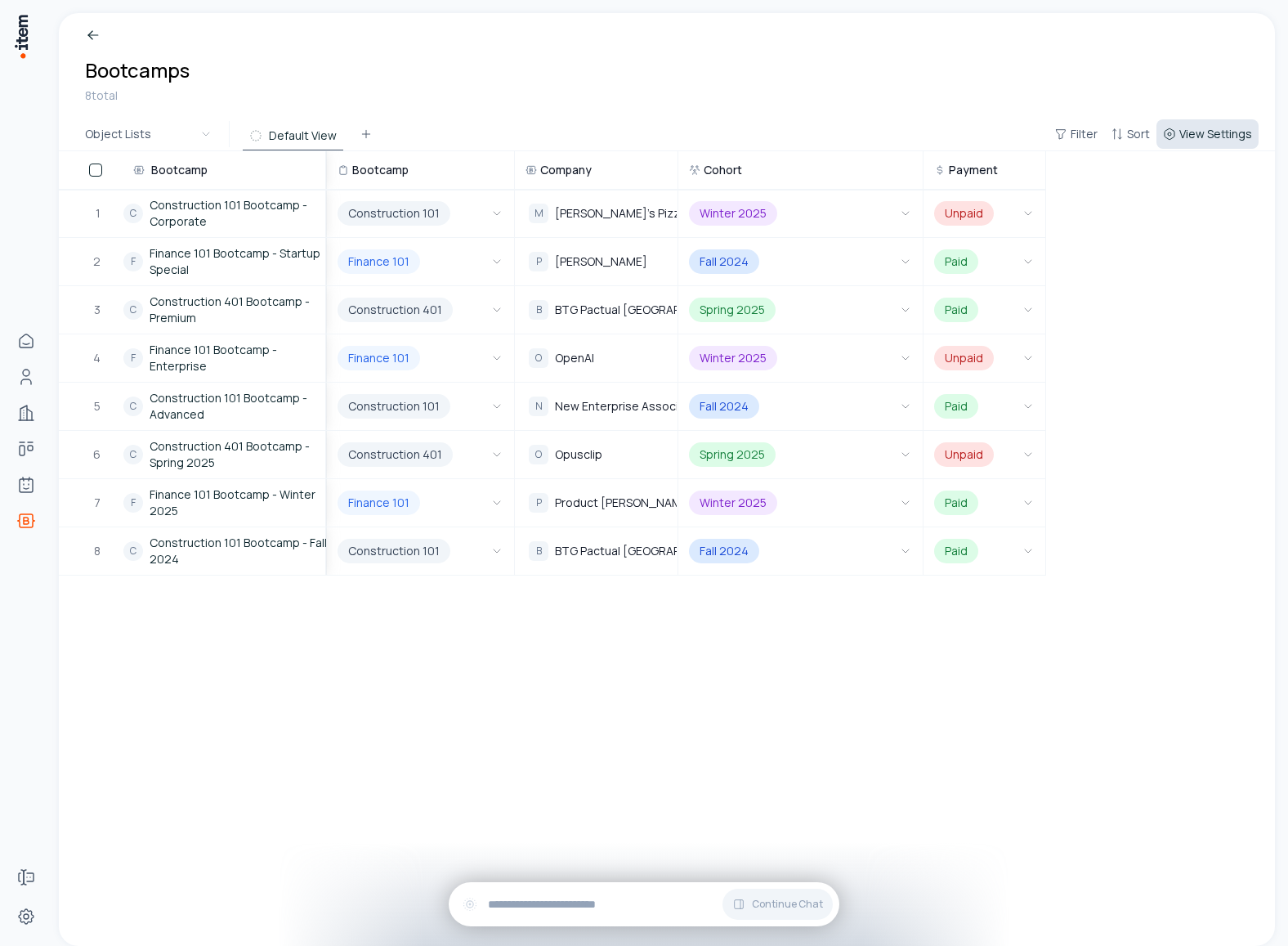
click at [1208, 130] on span "View Settings" at bounding box center [1215, 133] width 73 height 16
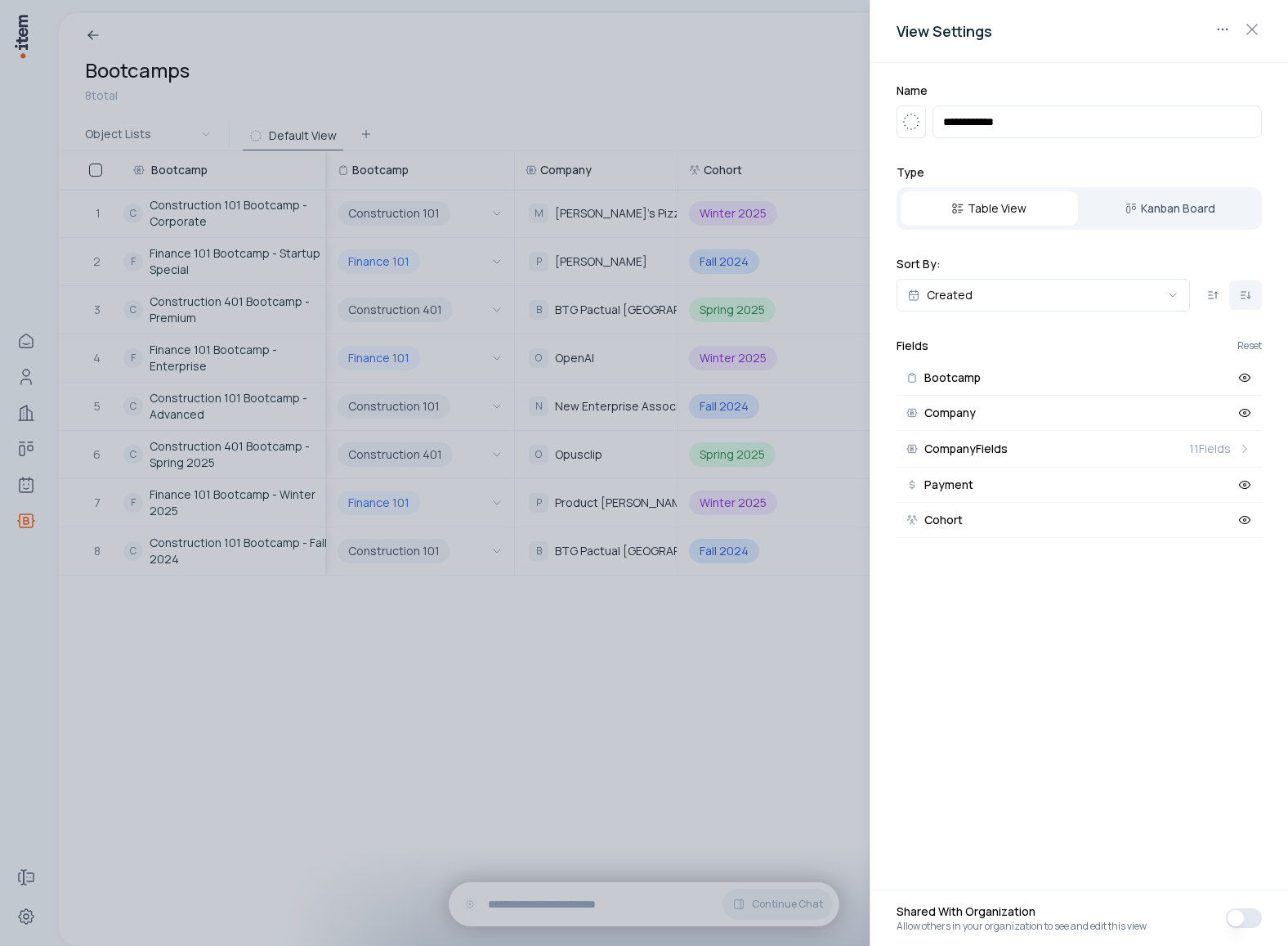
click at [999, 122] on input "**********" at bounding box center [1097, 121] width 329 height 33
type input "**********"
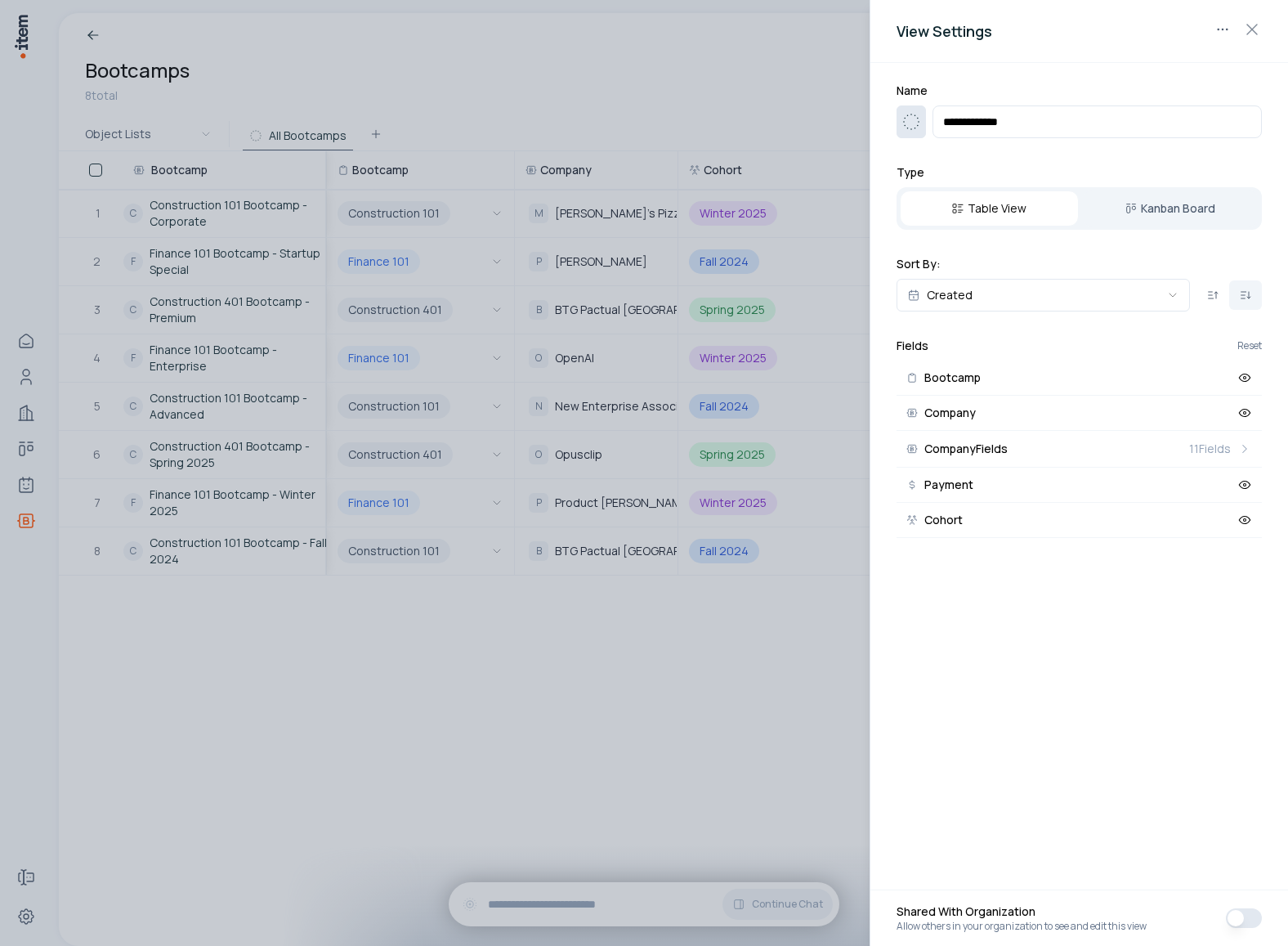
click at [910, 125] on icon "button" at bounding box center [912, 122] width 20 height 20
type input "*****"
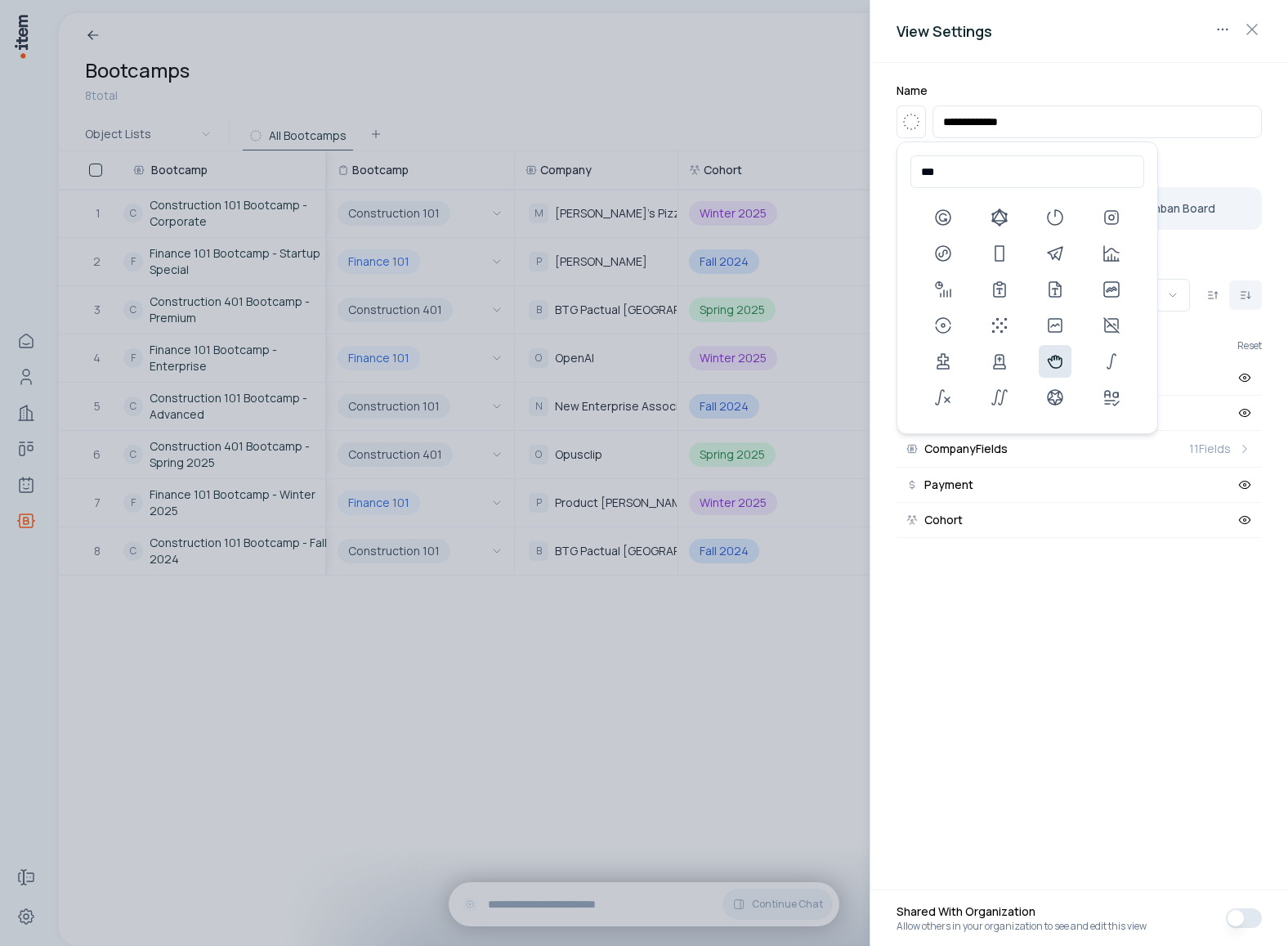
type input "***"
click at [1063, 362] on icon at bounding box center [1055, 361] width 20 height 20
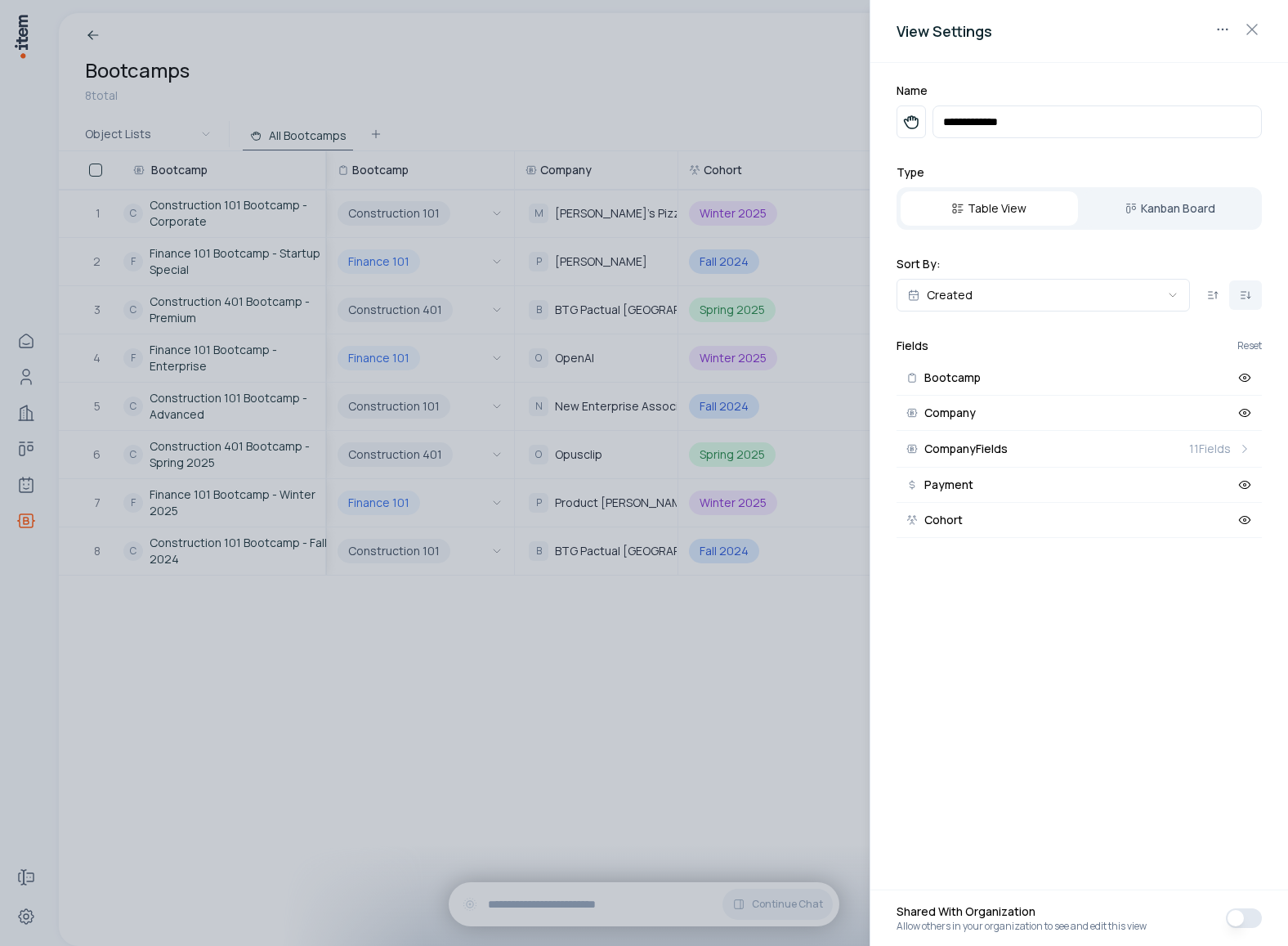
click at [718, 66] on div at bounding box center [644, 473] width 1288 height 946
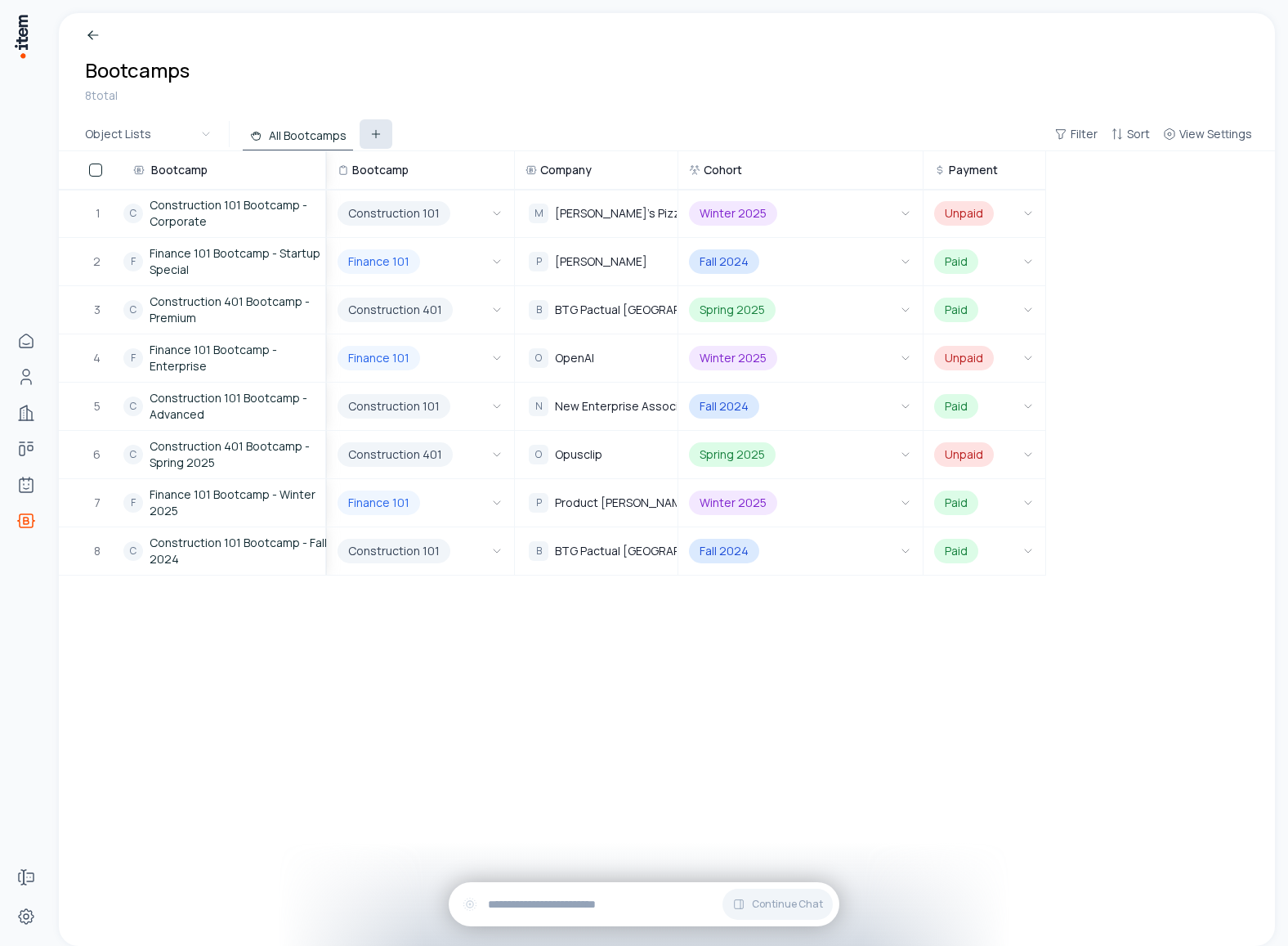
click at [378, 139] on icon at bounding box center [375, 133] width 13 height 13
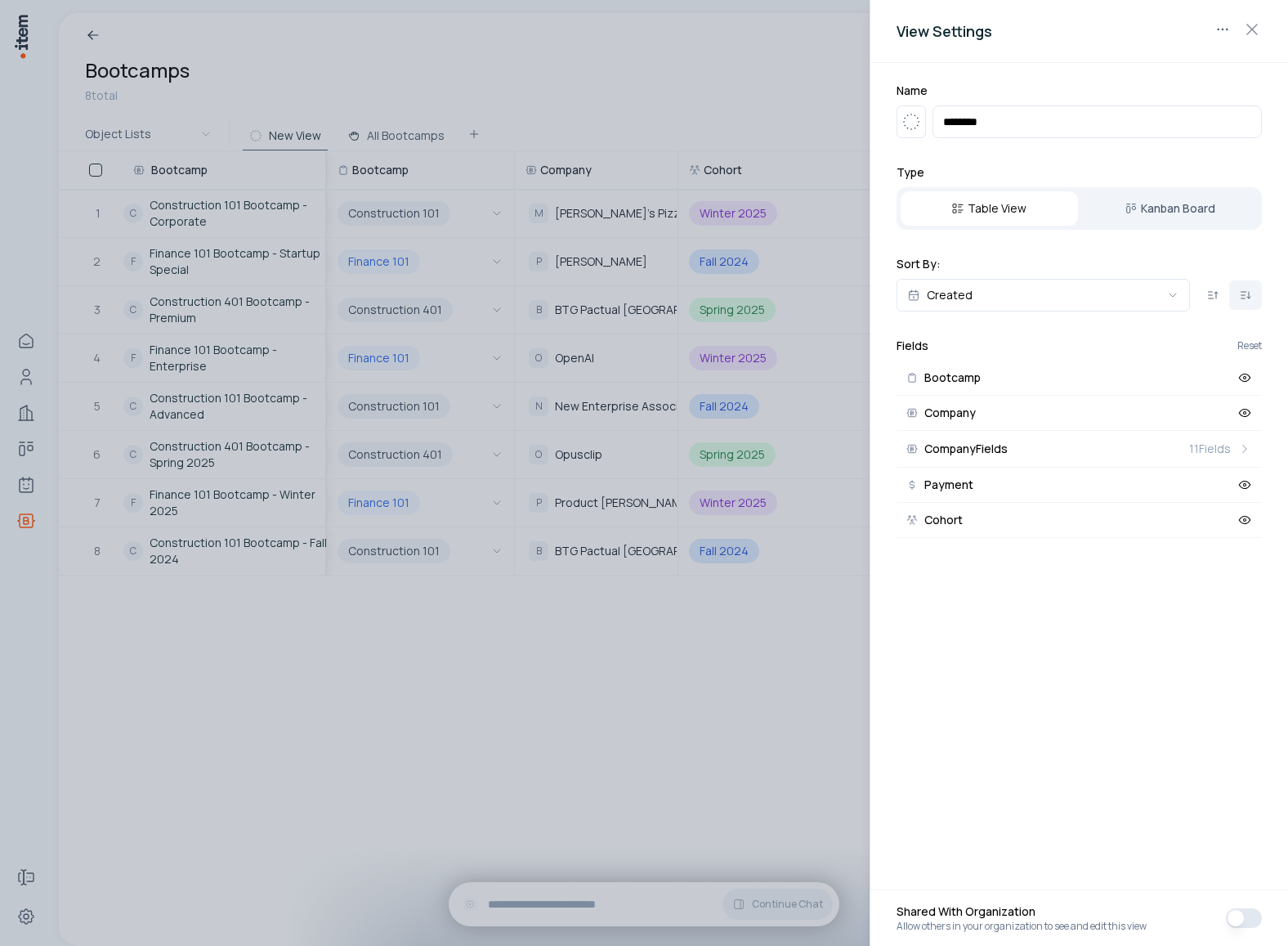
click at [1037, 124] on input "********" at bounding box center [1097, 121] width 329 height 33
type input "******"
type input "**********"
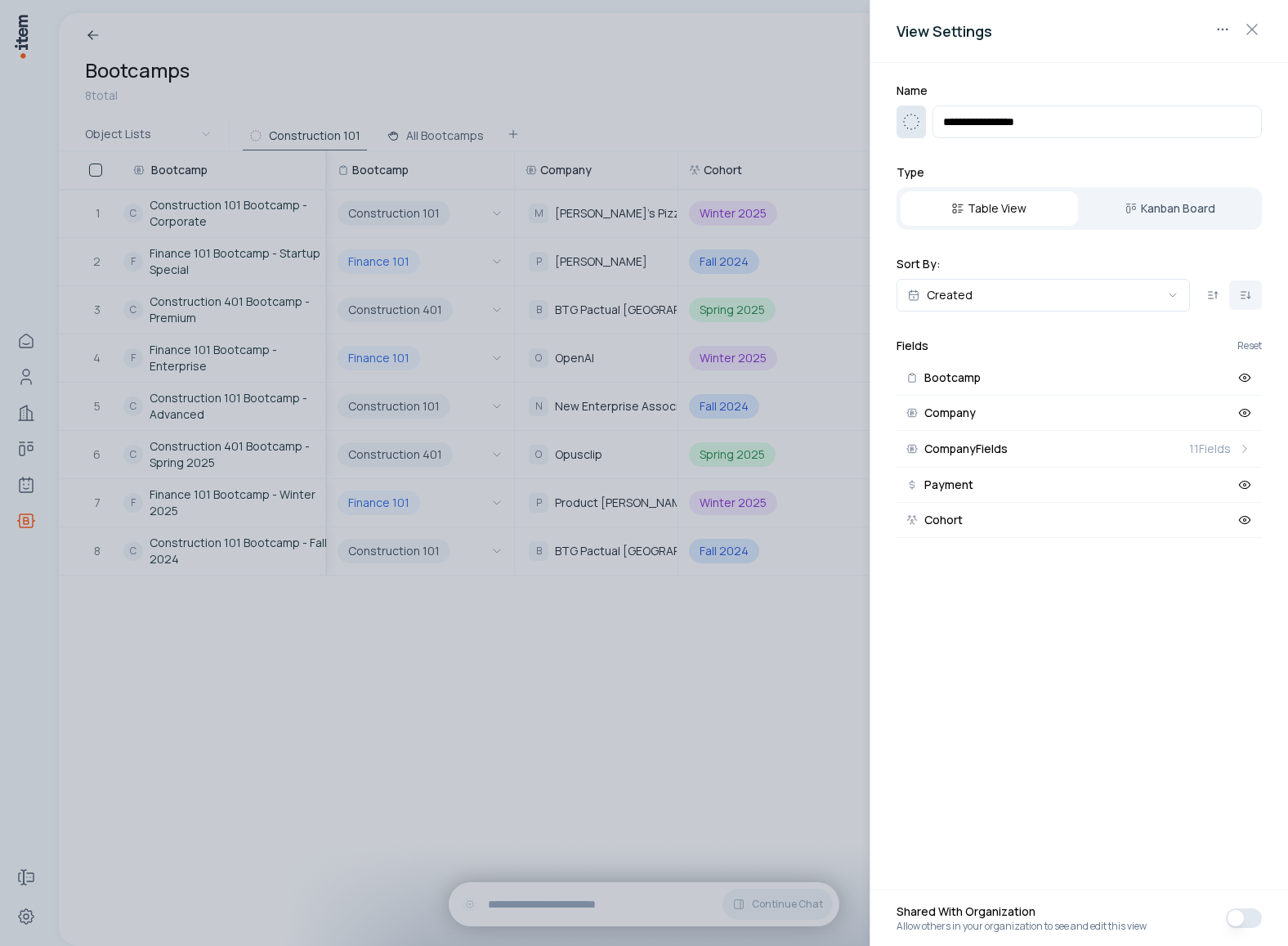
click at [913, 121] on icon "button" at bounding box center [912, 122] width 20 height 20
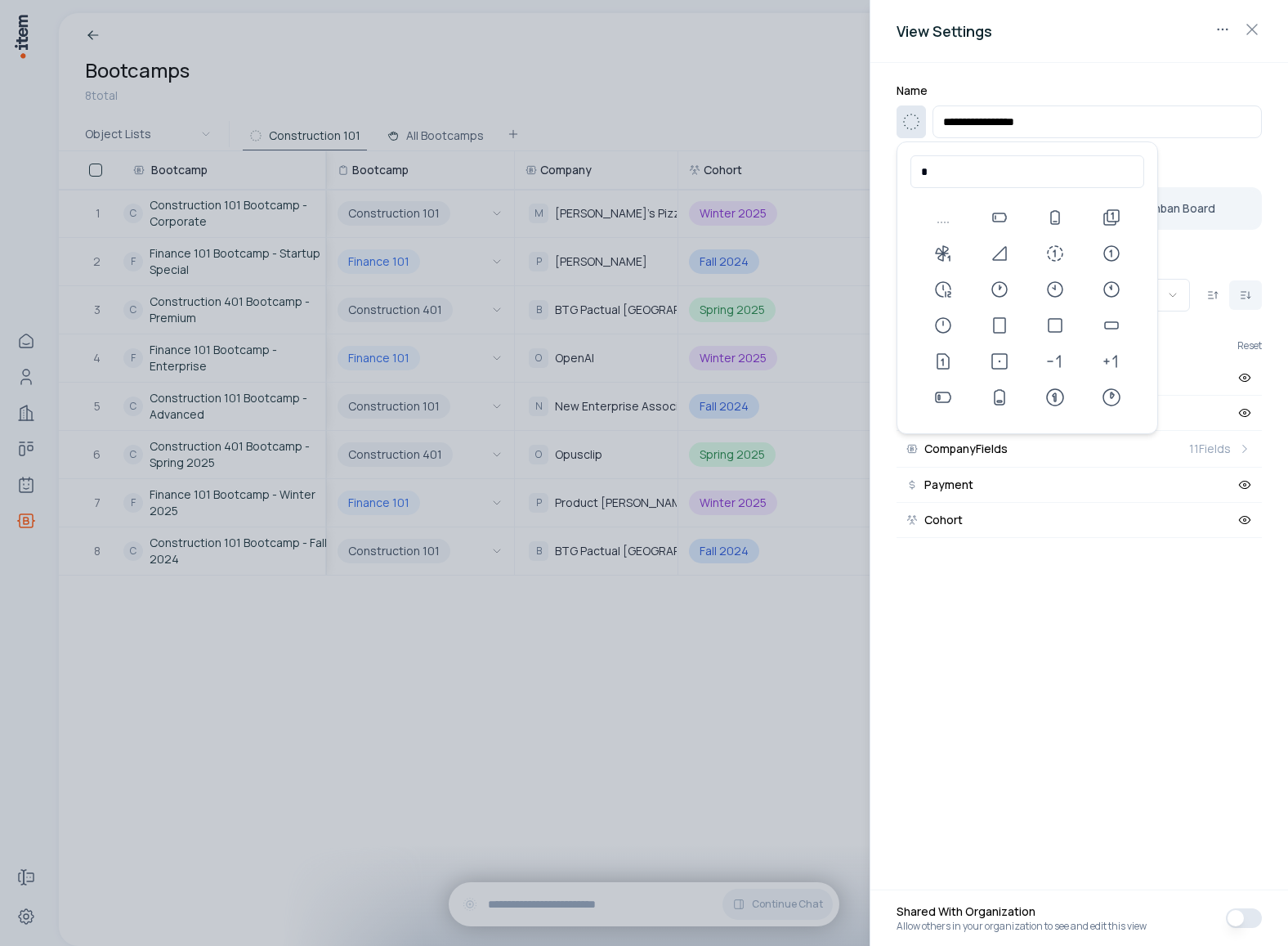
type input "*"
click at [913, 121] on icon "button" at bounding box center [912, 122] width 20 height 20
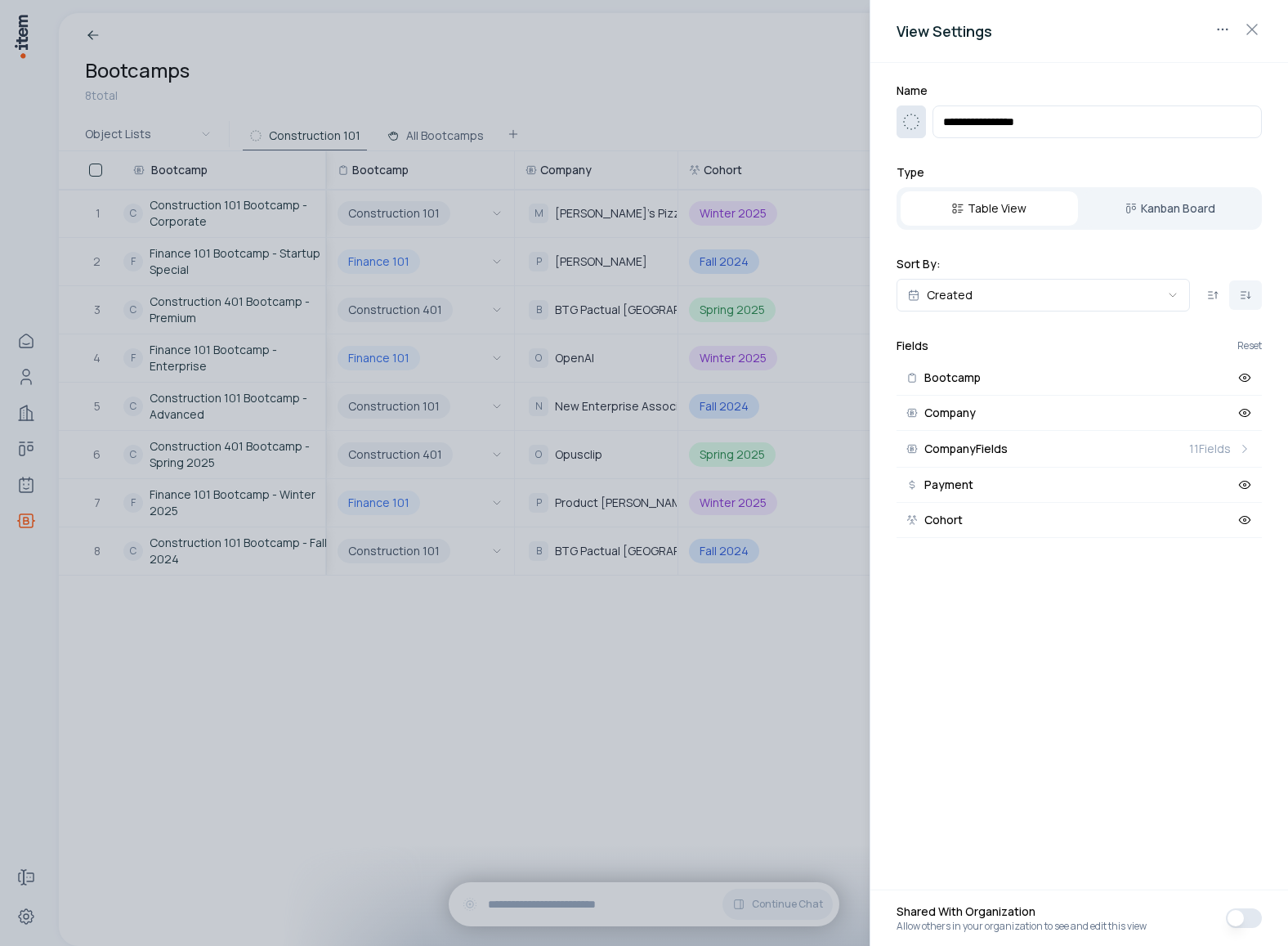
click at [913, 121] on icon "button" at bounding box center [912, 122] width 20 height 20
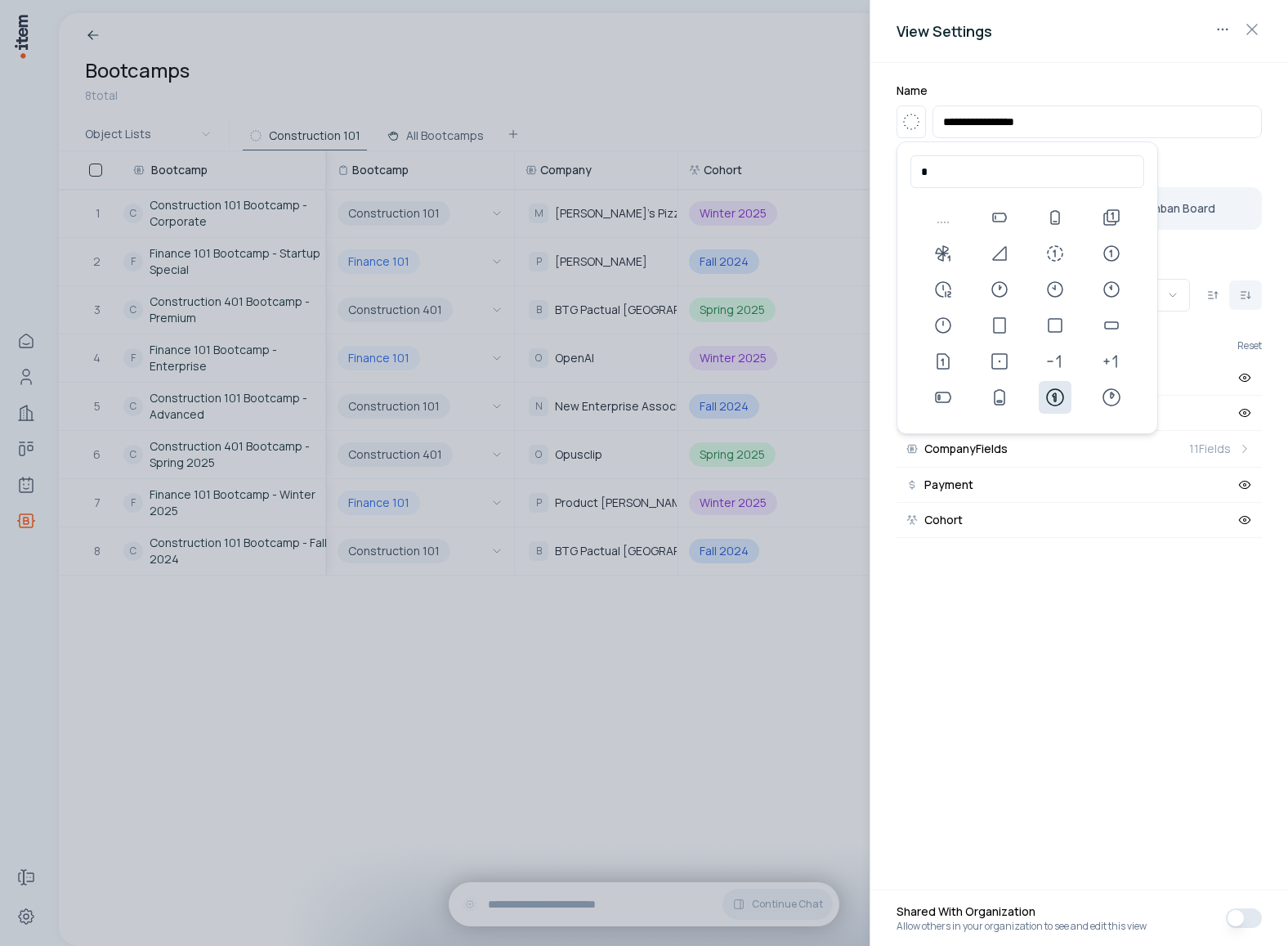
click at [1054, 396] on use at bounding box center [1055, 397] width 20 height 20
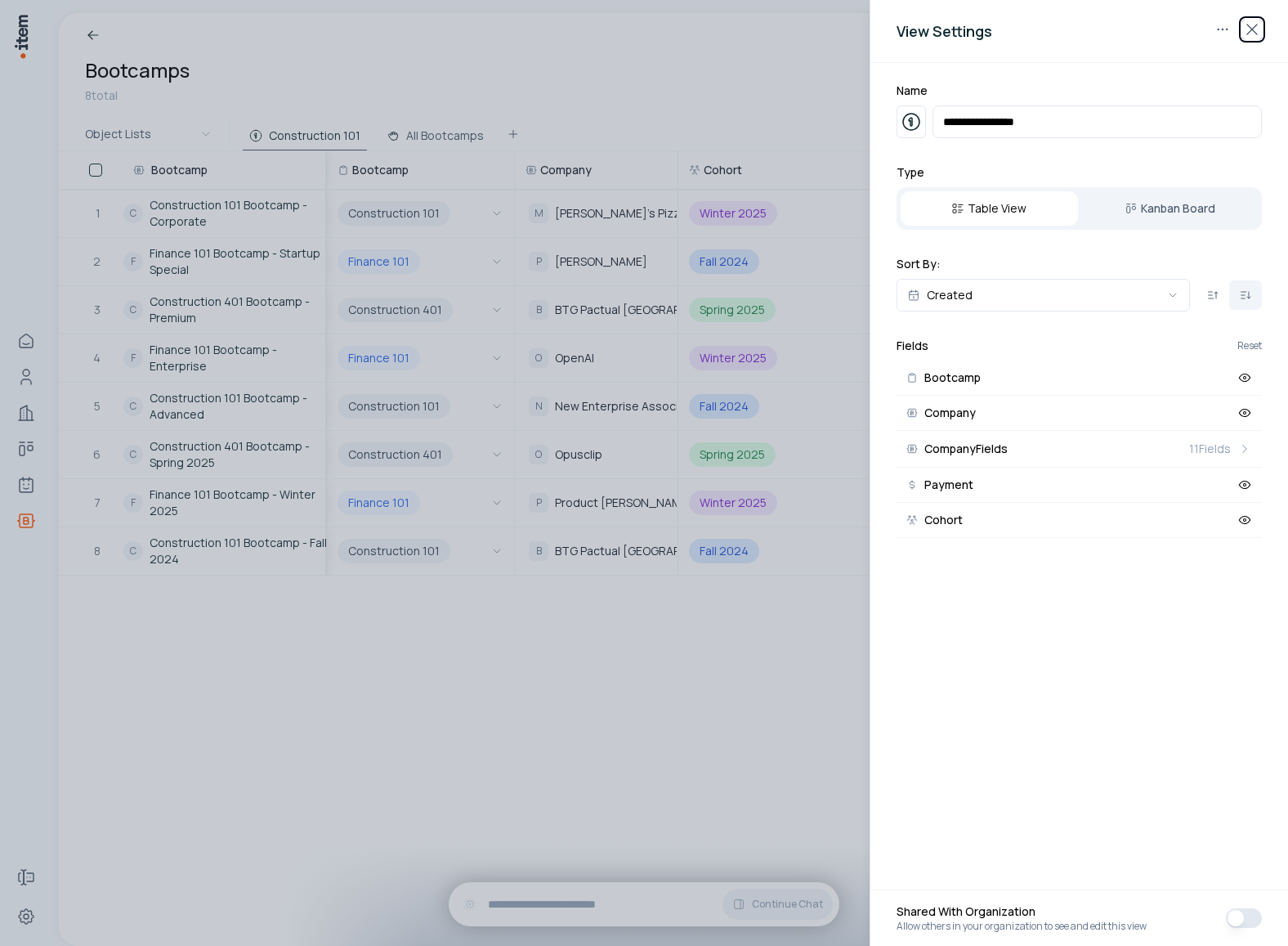
click at [1261, 24] on icon "button" at bounding box center [1252, 30] width 20 height 20
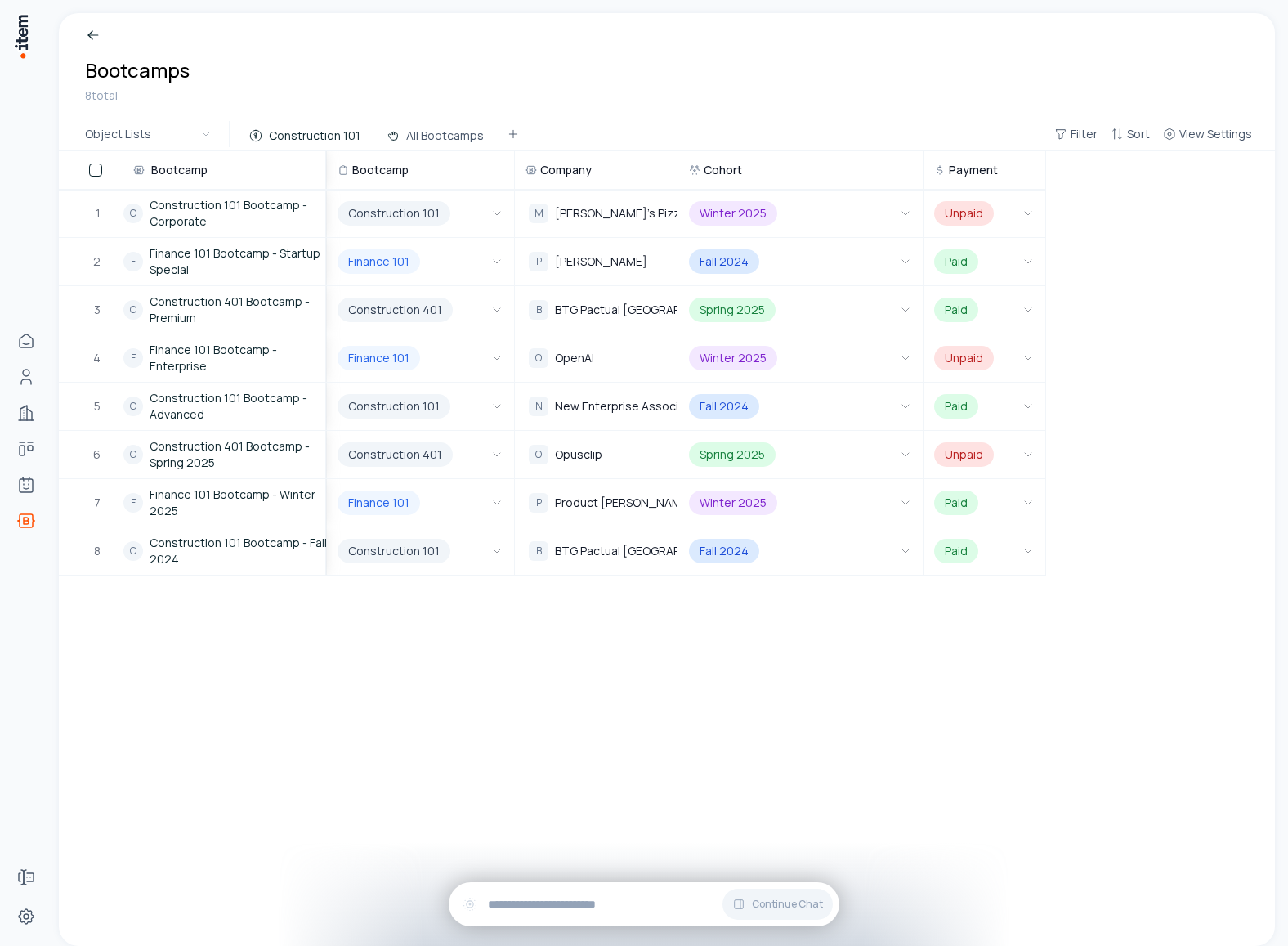
click at [743, 87] on div "Breadcrumb Bootcamps 8 total" at bounding box center [667, 65] width 1216 height 105
